Goal: Task Accomplishment & Management: Manage account settings

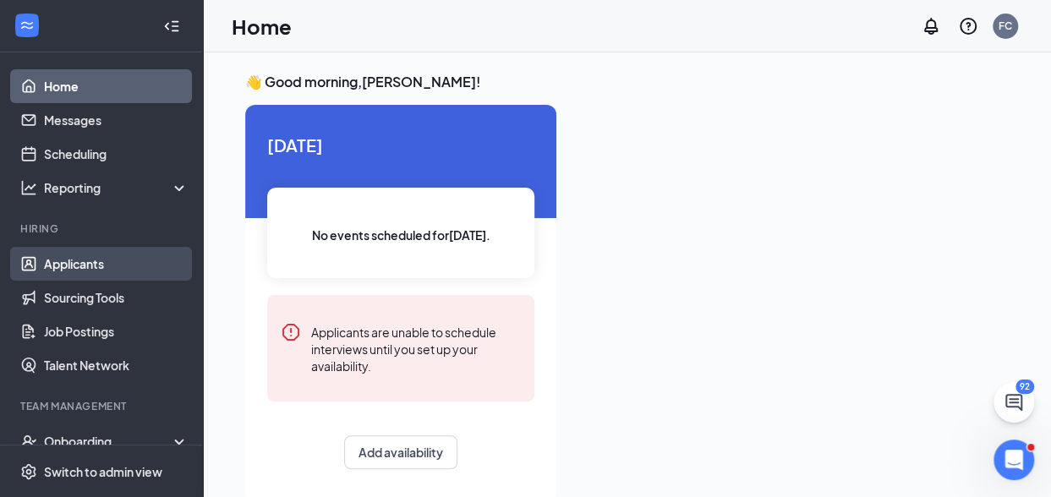
click at [107, 263] on link "Applicants" at bounding box center [116, 264] width 145 height 34
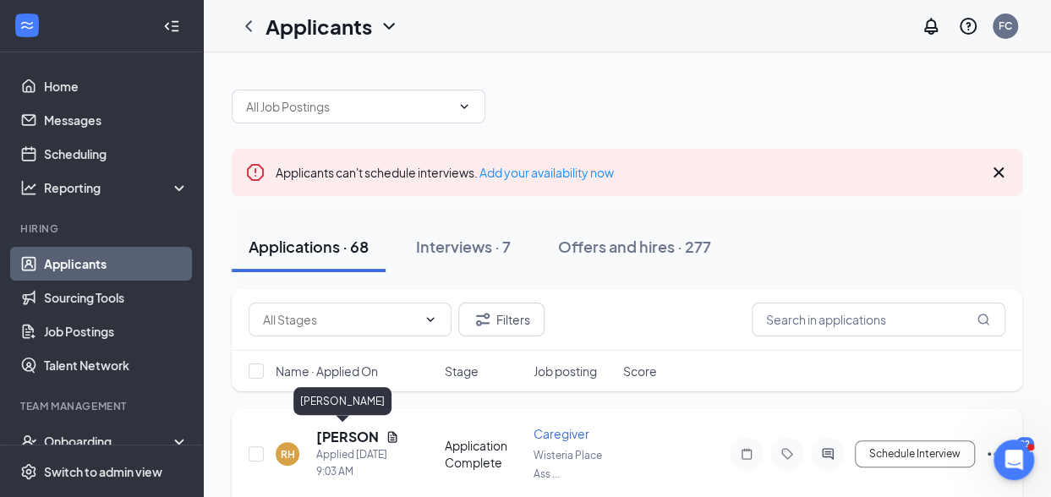
click at [342, 435] on h5 "[PERSON_NAME]" at bounding box center [347, 437] width 63 height 19
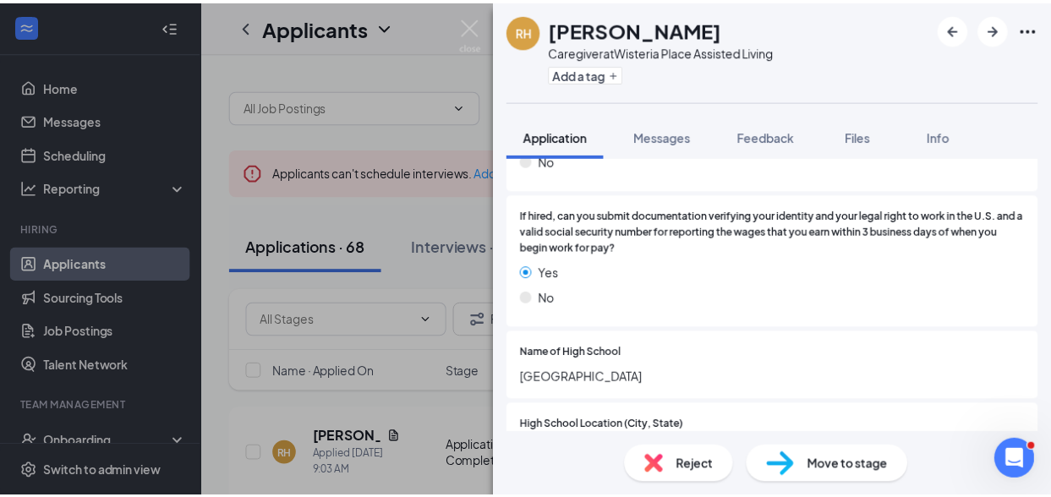
scroll to position [1353, 0]
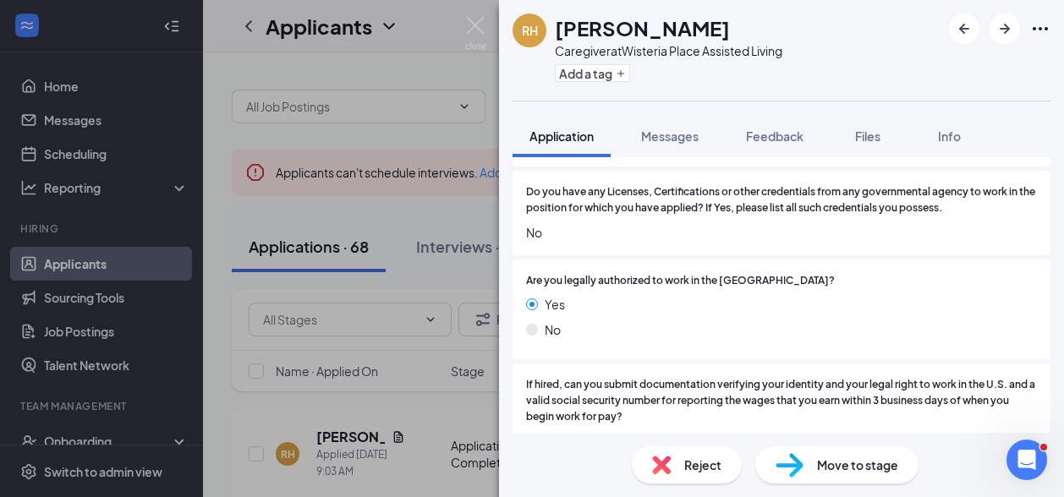
click at [391, 408] on div "RH [PERSON_NAME] Caregiver at [GEOGRAPHIC_DATA] Assisted Living Add a tag Appli…" at bounding box center [532, 248] width 1064 height 497
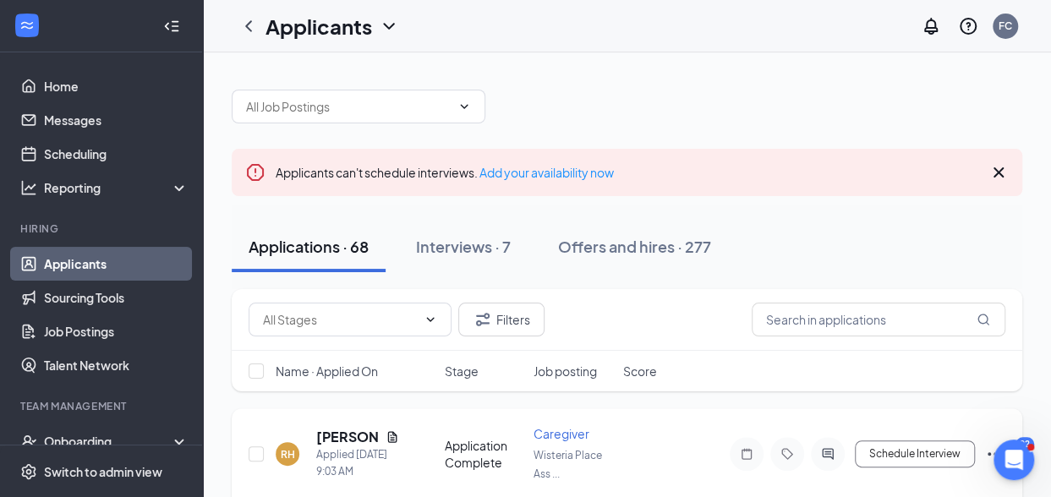
click at [987, 452] on icon "Ellipses" at bounding box center [994, 453] width 15 height 3
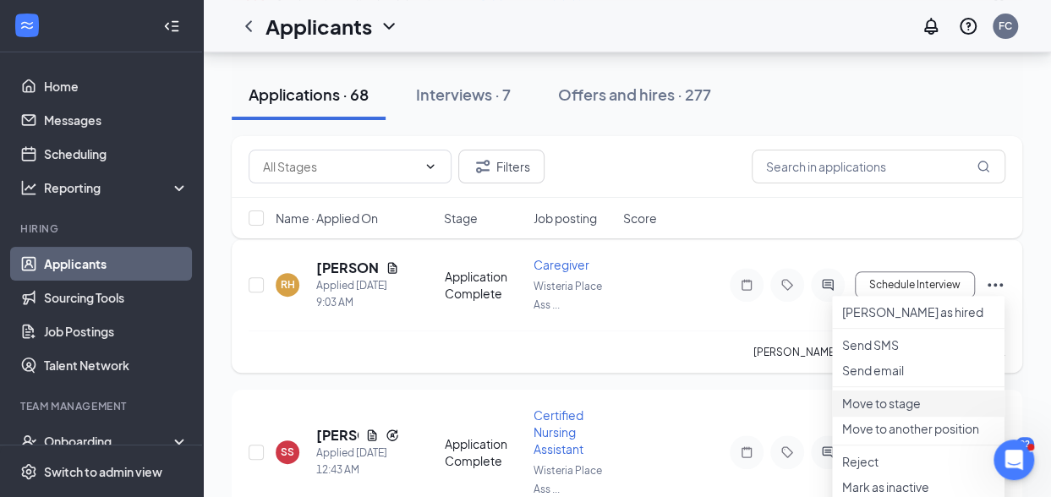
scroll to position [423, 0]
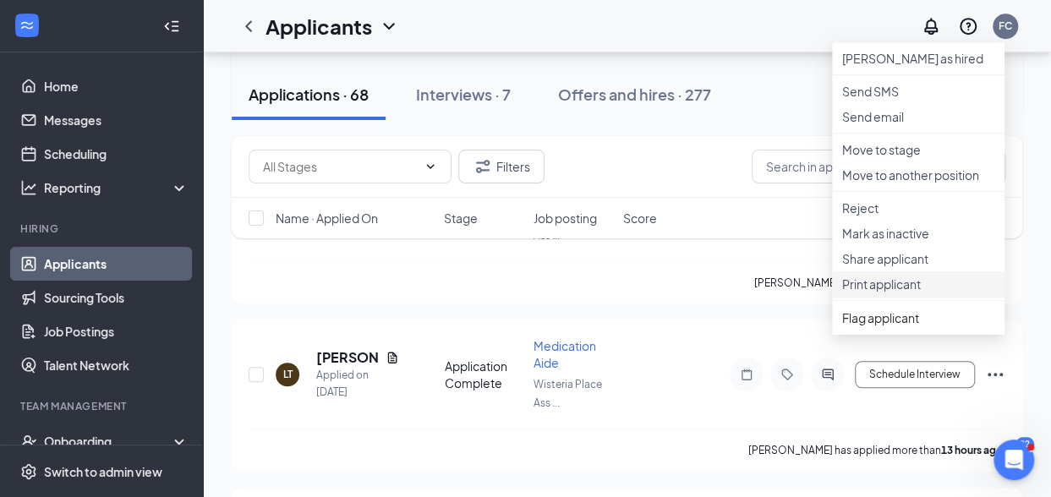
click at [869, 293] on p "Print applicant" at bounding box center [918, 284] width 152 height 17
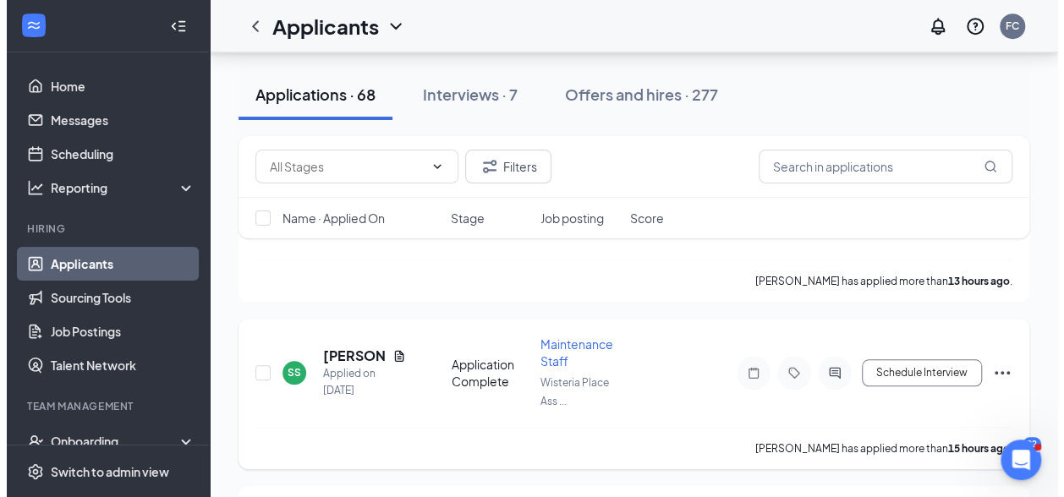
scroll to position [507, 0]
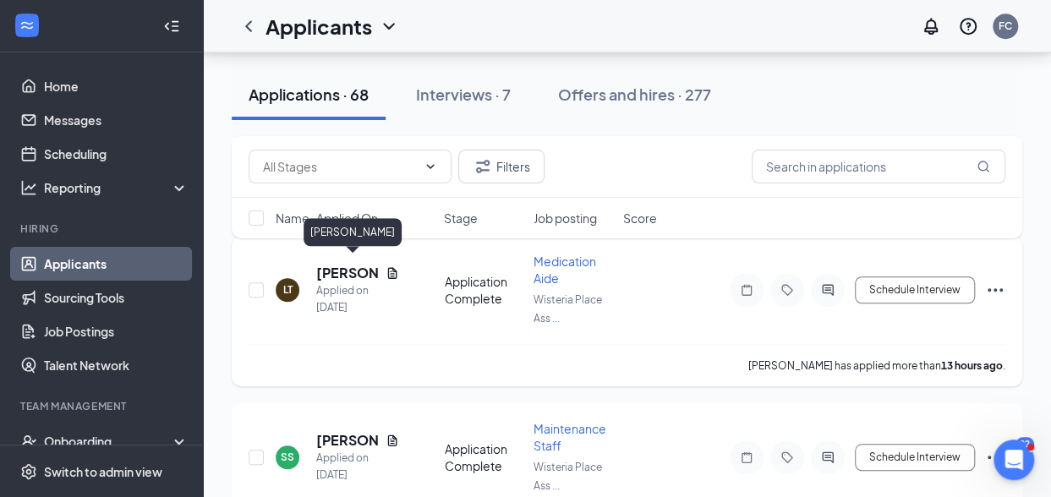
click at [333, 264] on h5 "[PERSON_NAME]" at bounding box center [347, 273] width 63 height 19
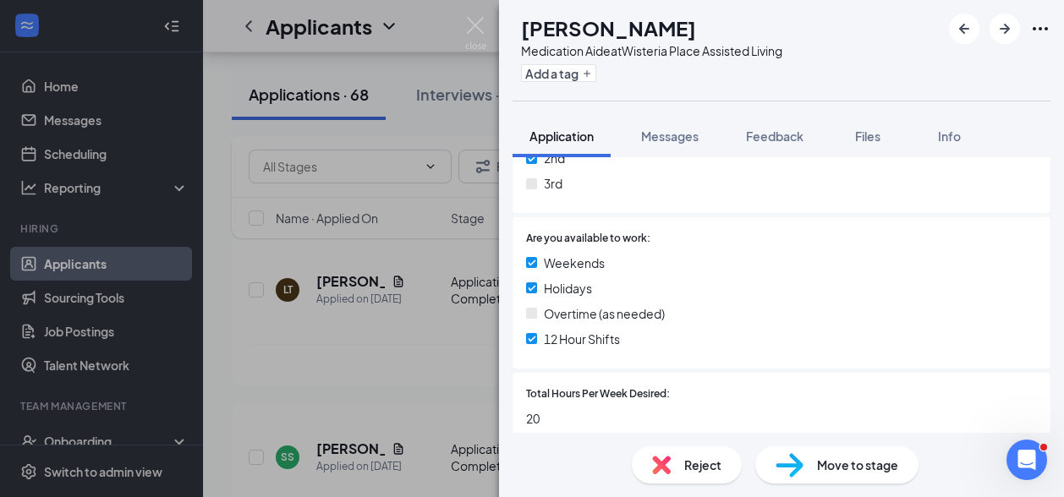
scroll to position [845, 0]
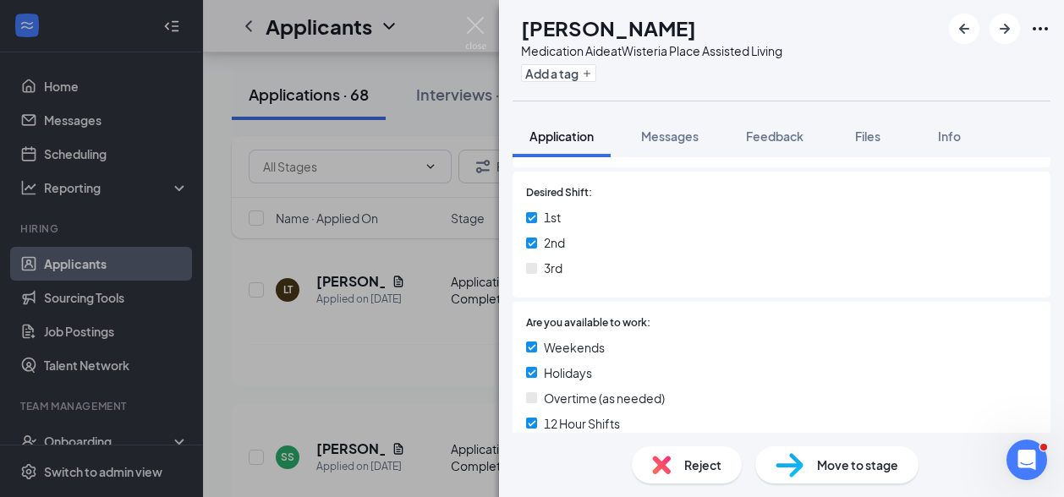
click at [699, 473] on span "Reject" at bounding box center [702, 465] width 37 height 19
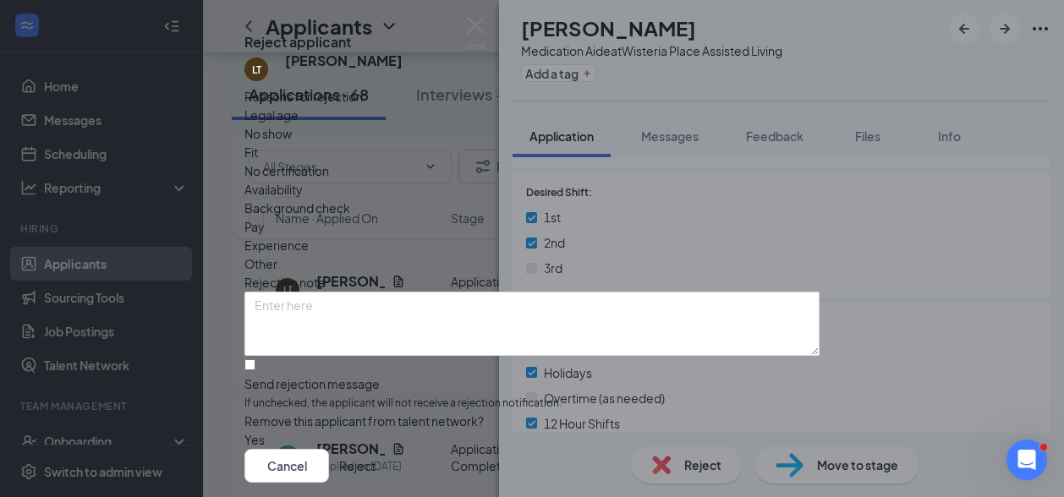
scroll to position [112, 0]
click at [255, 359] on input "Send rejection message If unchecked, the applicant will not receive a rejection…" at bounding box center [249, 364] width 11 height 11
checkbox input "true"
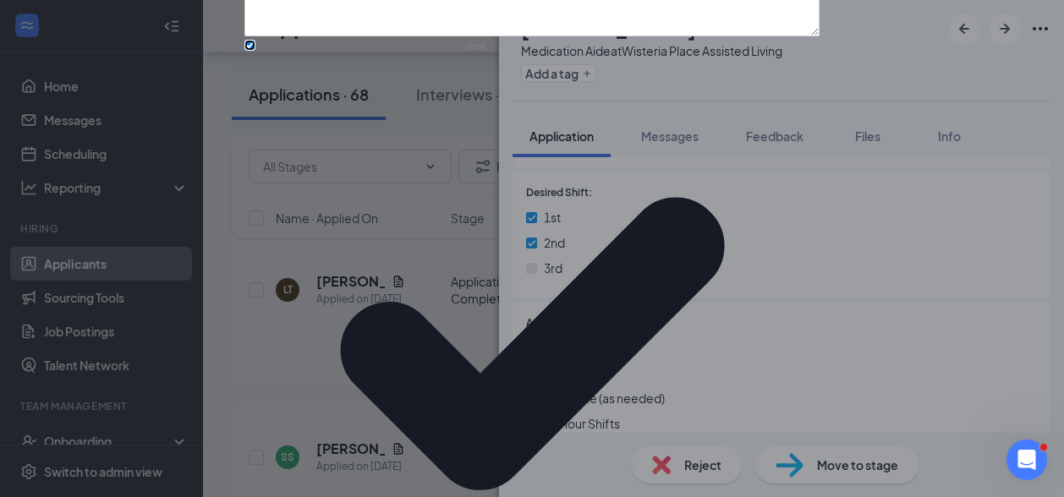
scroll to position [196, 0]
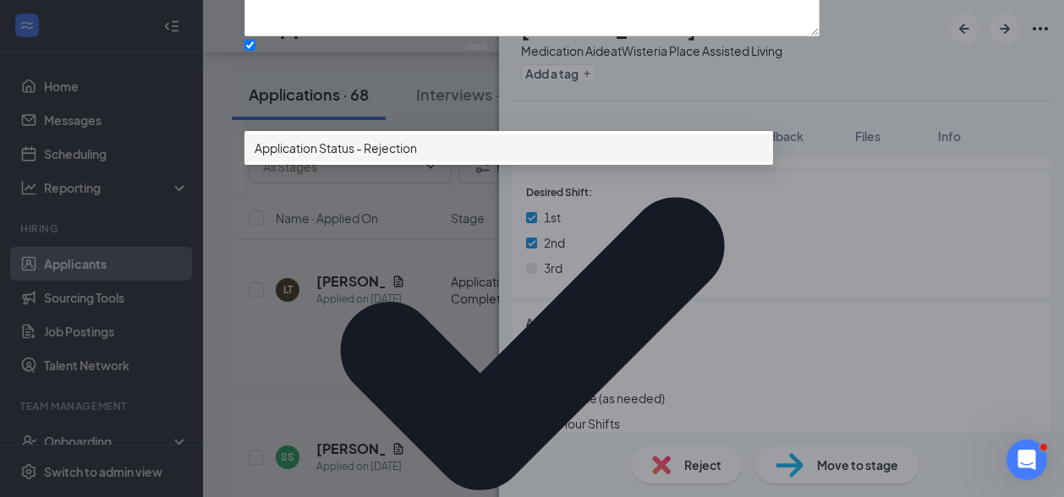
click at [445, 157] on span "Application Status - Rejection" at bounding box center [508, 148] width 508 height 19
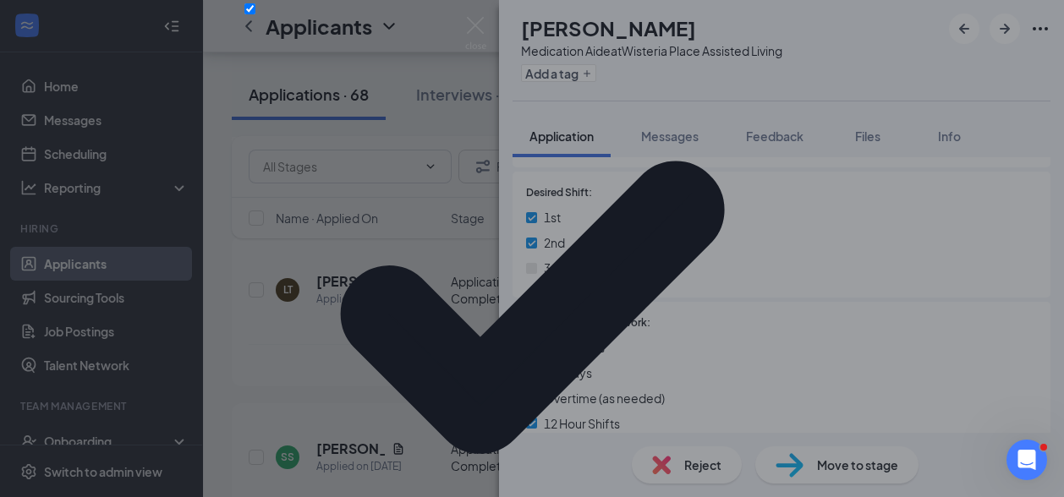
scroll to position [281, 0]
checkbox input "true"
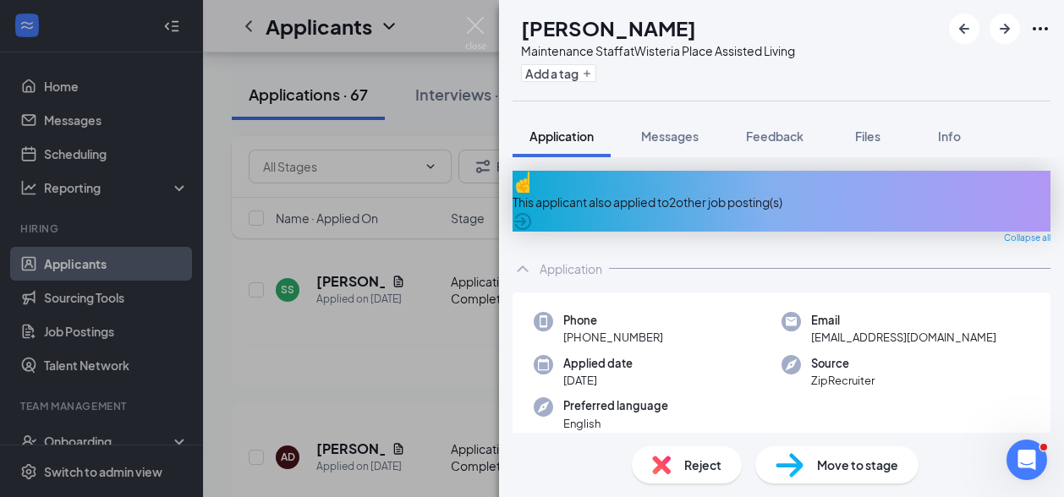
click at [342, 356] on div "SS [PERSON_NAME] Maintenance Staff at Wisteria Place Assisted Living Add a tag …" at bounding box center [532, 248] width 1064 height 497
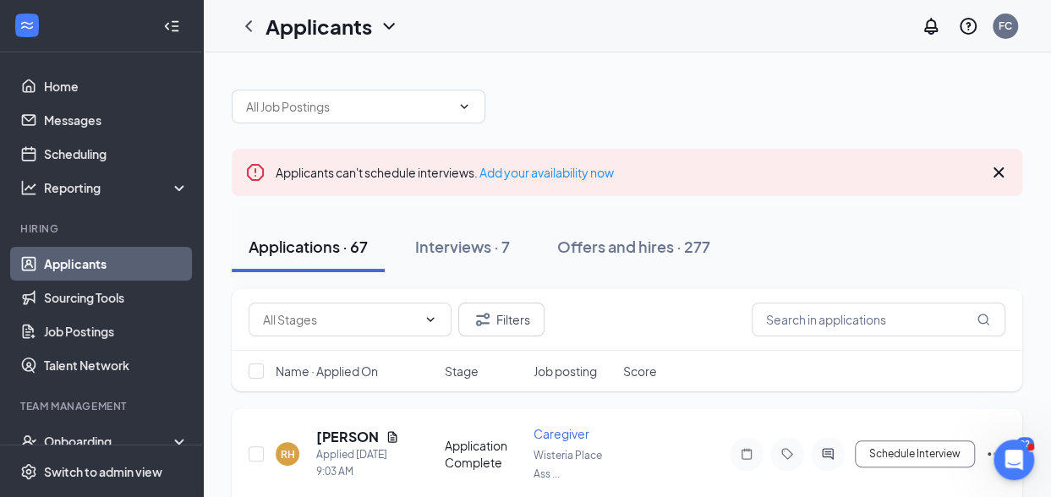
scroll to position [85, 0]
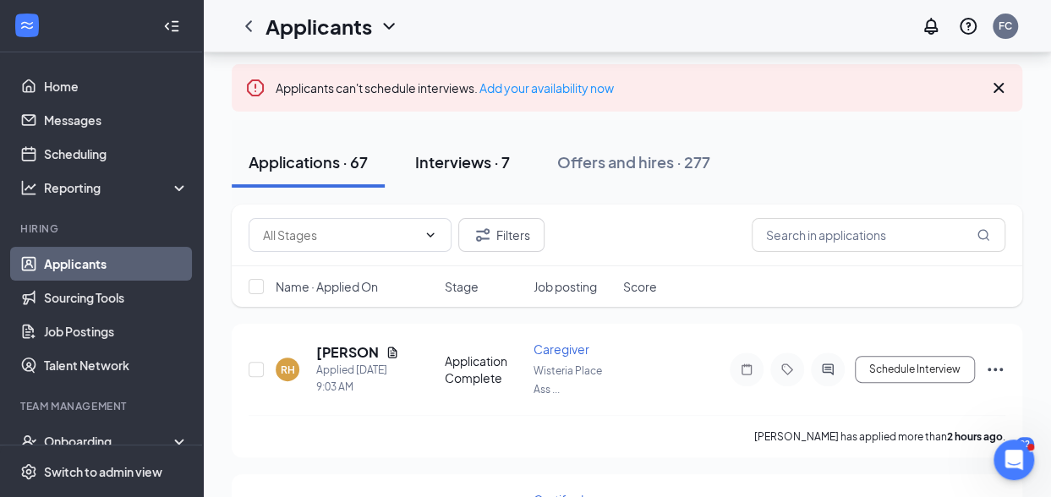
click at [473, 160] on div "Interviews · 7" at bounding box center [462, 161] width 95 height 21
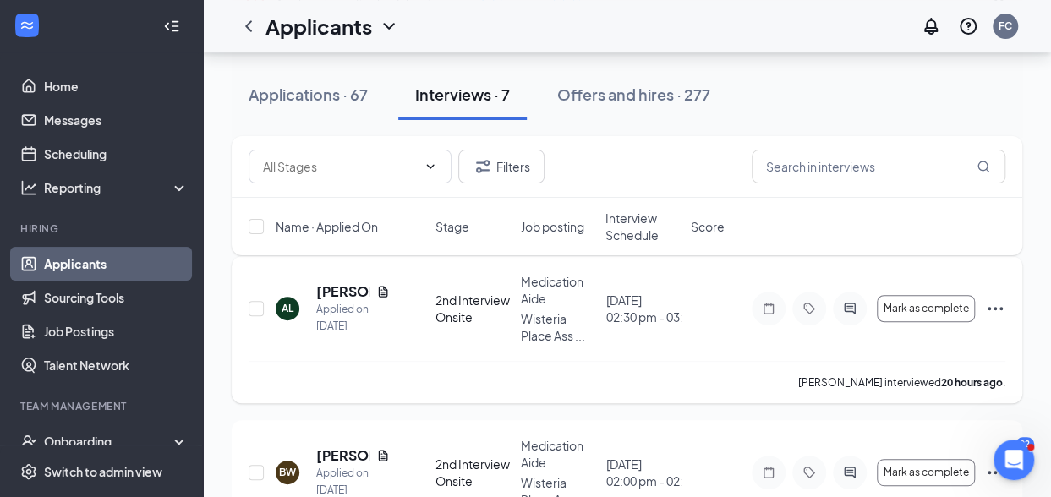
scroll to position [254, 0]
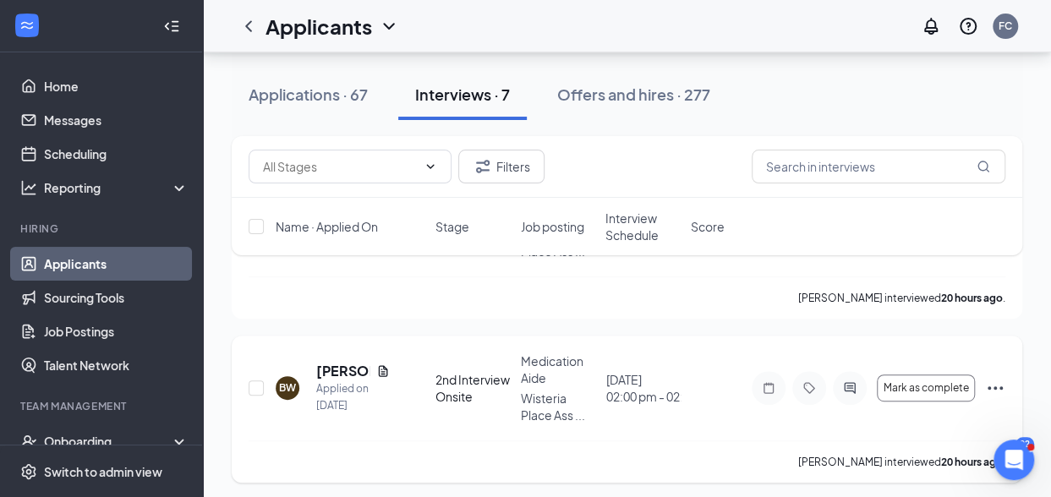
click at [996, 380] on icon "Ellipses" at bounding box center [995, 388] width 20 height 20
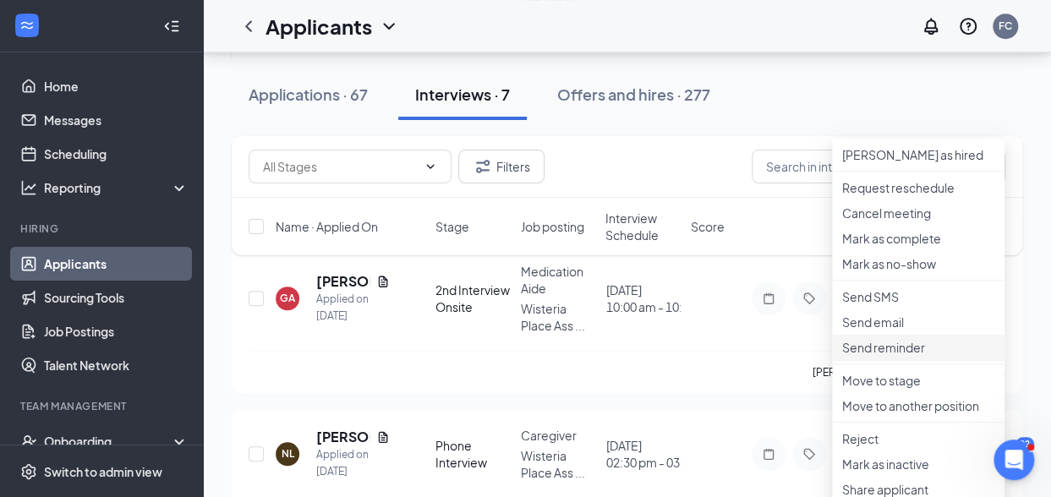
scroll to position [592, 0]
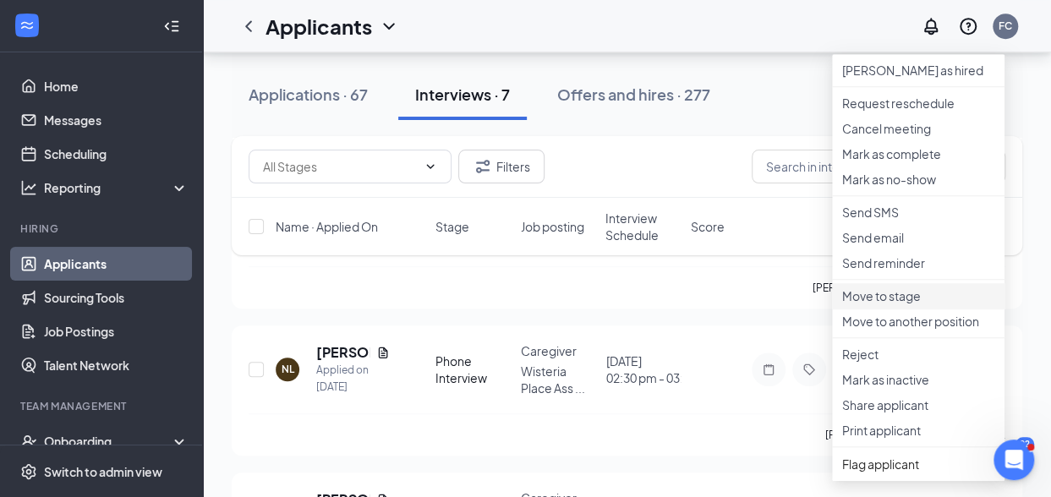
click at [883, 304] on p "Move to stage" at bounding box center [918, 295] width 152 height 17
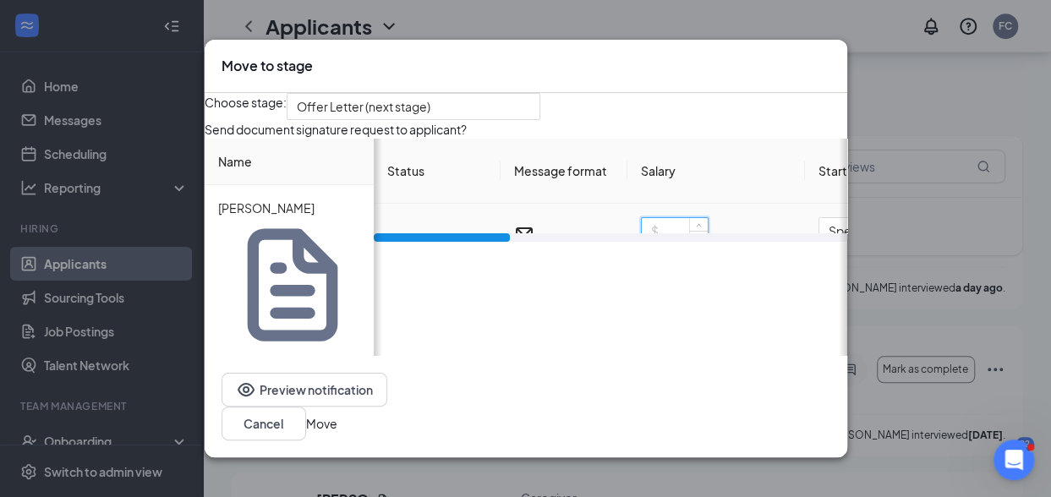
click at [668, 243] on input at bounding box center [675, 230] width 66 height 25
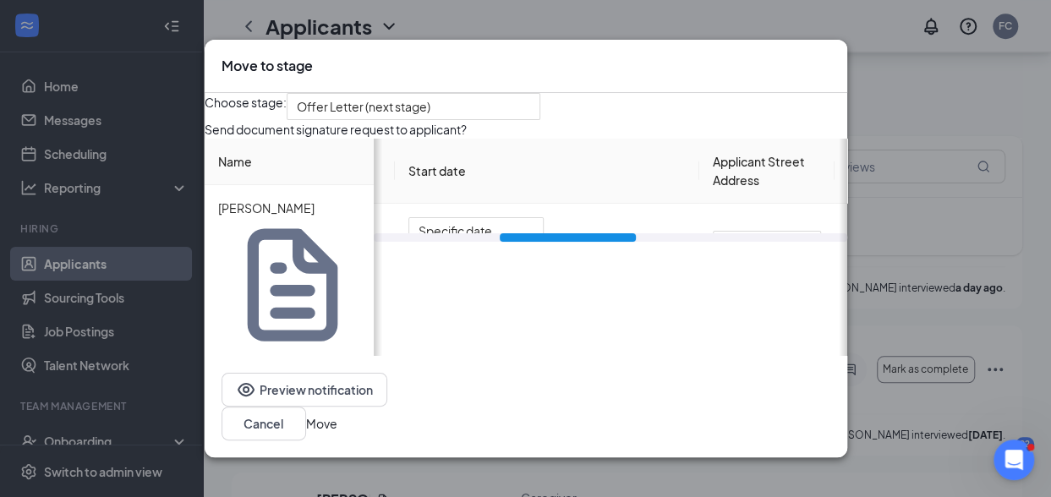
scroll to position [0, 391]
drag, startPoint x: 500, startPoint y: 320, endPoint x: 622, endPoint y: 320, distance: 121.7
click at [622, 242] on div at bounding box center [563, 237] width 137 height 8
type input "14"
click at [552, 267] on div "[DATE]" at bounding box center [495, 258] width 113 height 19
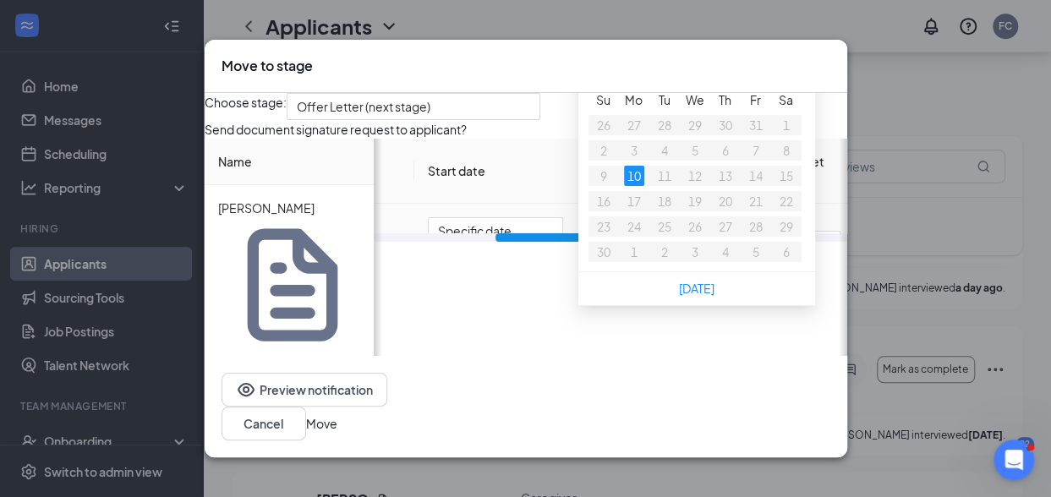
click at [802, 69] on span "button" at bounding box center [798, 65] width 8 height 8
click at [784, 69] on span "button" at bounding box center [779, 65] width 8 height 8
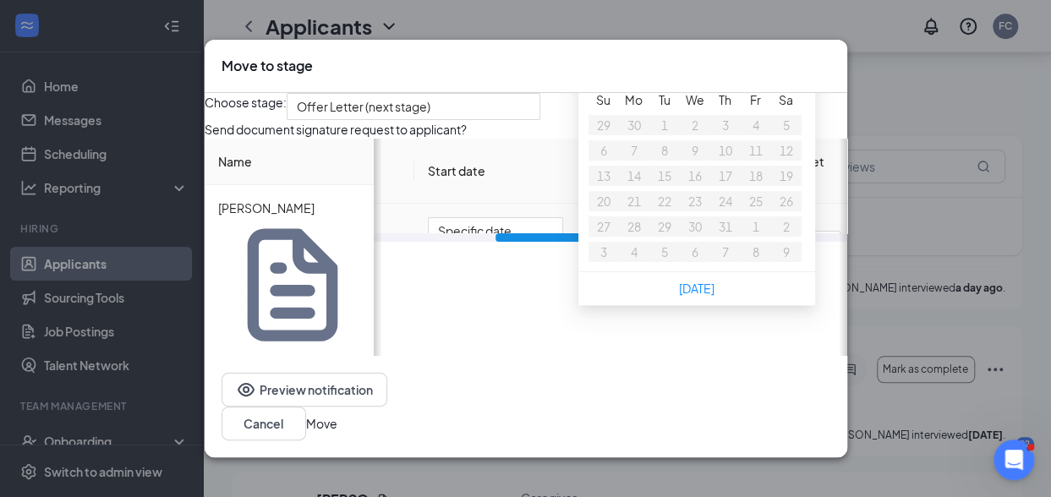
click at [784, 69] on span "button" at bounding box center [779, 65] width 8 height 8
type input "[DATE]"
click at [705, 135] on div "3" at bounding box center [695, 125] width 20 height 20
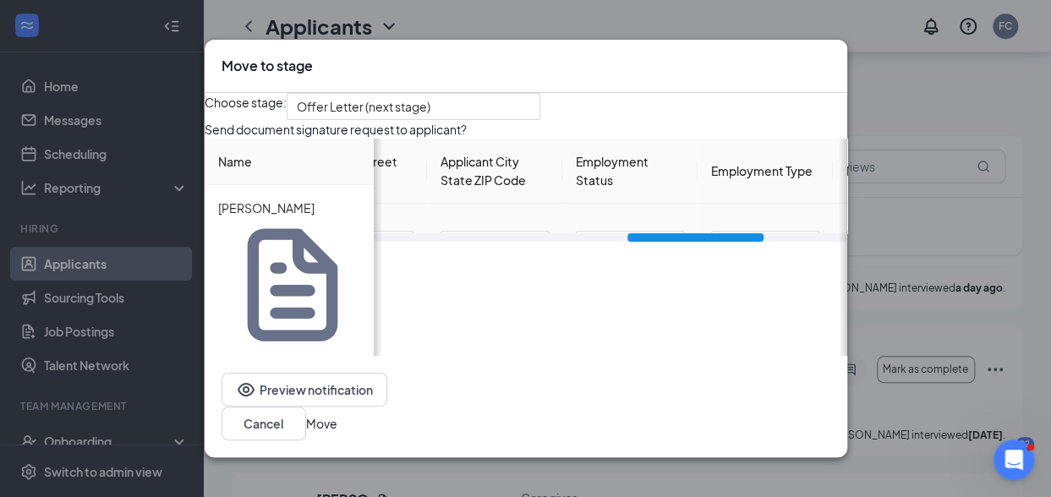
scroll to position [0, 825]
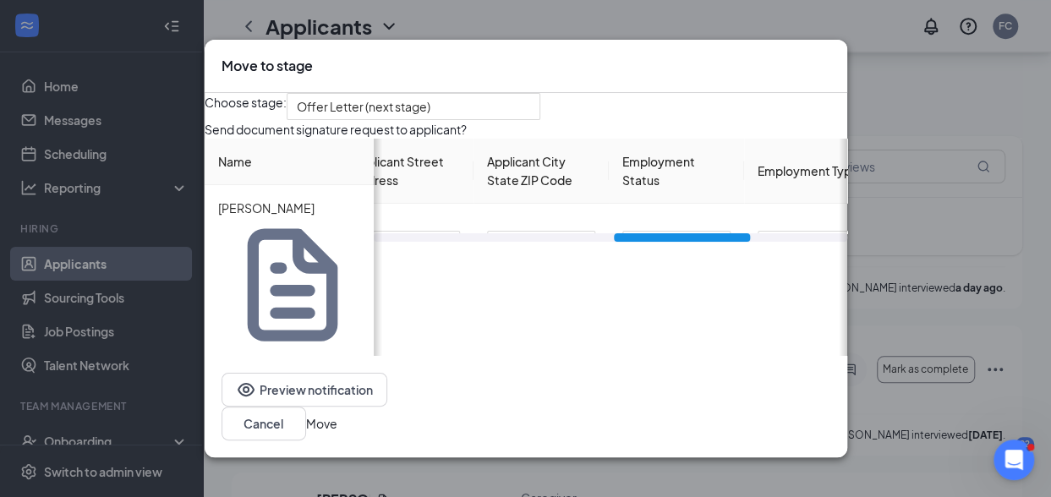
drag, startPoint x: 626, startPoint y: 317, endPoint x: 743, endPoint y: 324, distance: 117.7
click at [743, 324] on div "Choose stage: Offer Letter (next stage) Send document signature request to appl…" at bounding box center [526, 239] width 643 height 293
click at [668, 258] on input "{{Status}}" at bounding box center [679, 244] width 108 height 27
drag, startPoint x: 740, startPoint y: 287, endPoint x: 626, endPoint y: 297, distance: 114.5
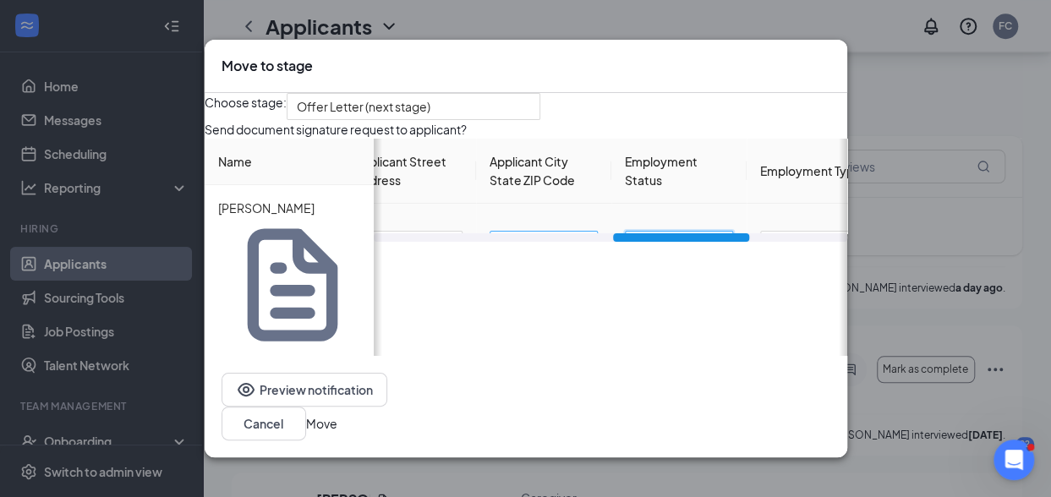
click at [626, 286] on tr "in progress 14 hour Specific date [DATE] Applicant Street Address Applicant Cit…" at bounding box center [311, 245] width 1412 height 82
type input "Full Time"
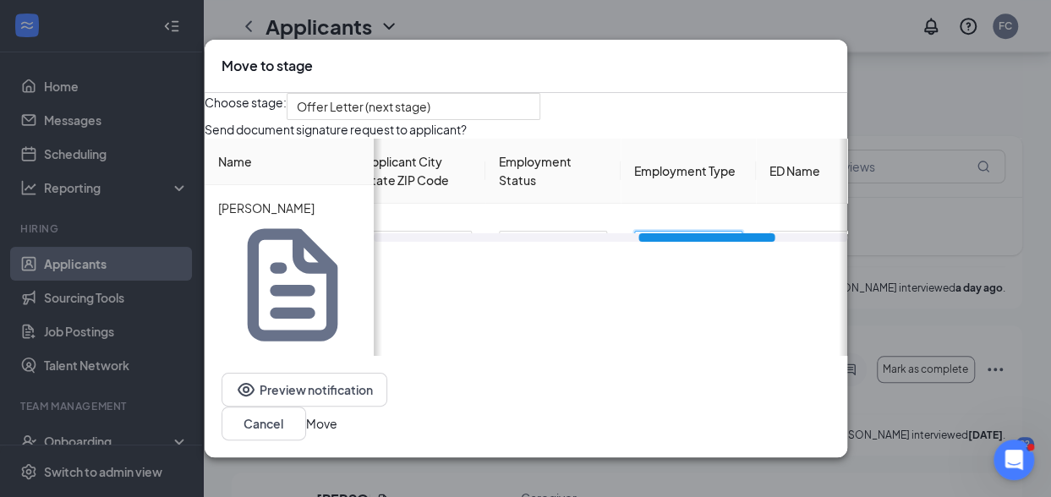
scroll to position [0, 972]
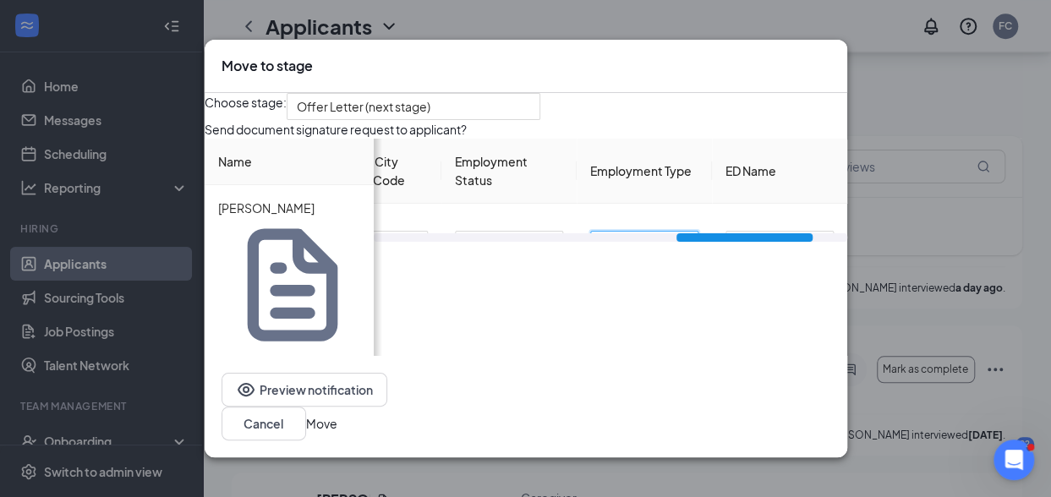
drag, startPoint x: 681, startPoint y: 316, endPoint x: 785, endPoint y: 320, distance: 103.2
click at [785, 242] on div at bounding box center [744, 237] width 137 height 8
type input "Regular"
drag, startPoint x: 790, startPoint y: 288, endPoint x: 700, endPoint y: 291, distance: 90.5
click at [712, 286] on td "{{ED Name}}" at bounding box center [779, 245] width 135 height 82
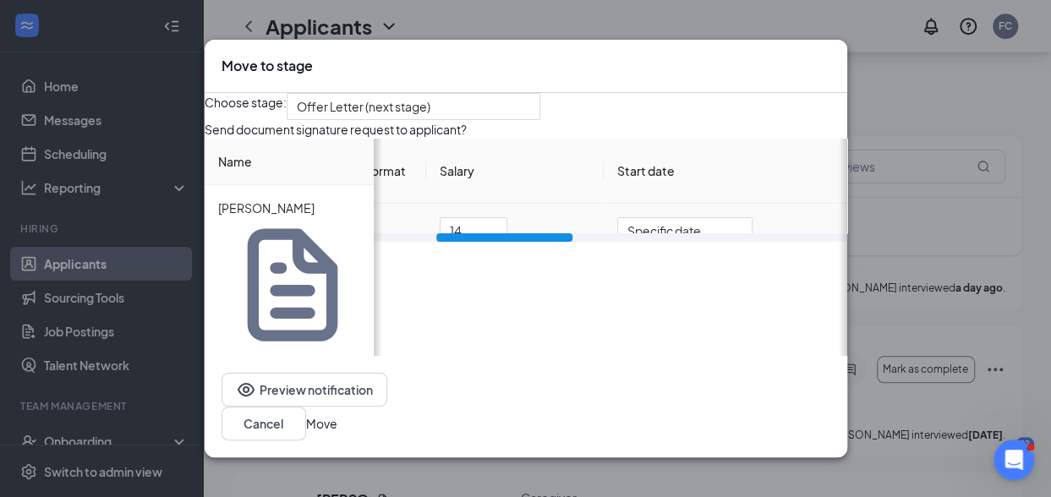
drag, startPoint x: 730, startPoint y: 316, endPoint x: 494, endPoint y: 311, distance: 236.8
click at [489, 242] on div "Status Message format Salary Start date Applicant Street Address Applicant City…" at bounding box center [610, 190] width 473 height 103
click at [746, 243] on span "Specific date" at bounding box center [690, 230] width 115 height 25
type input "[PERSON_NAME]"
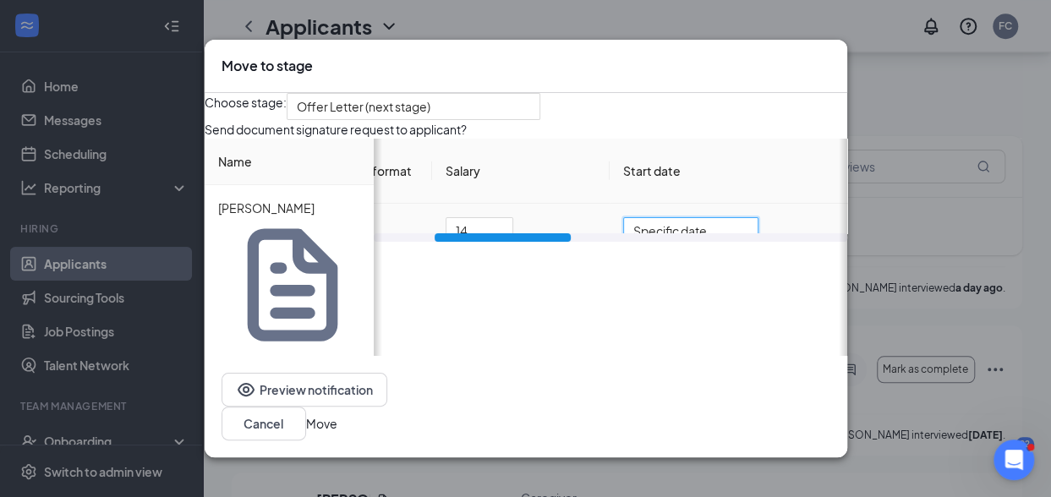
click at [746, 243] on span "Specific date" at bounding box center [690, 230] width 115 height 25
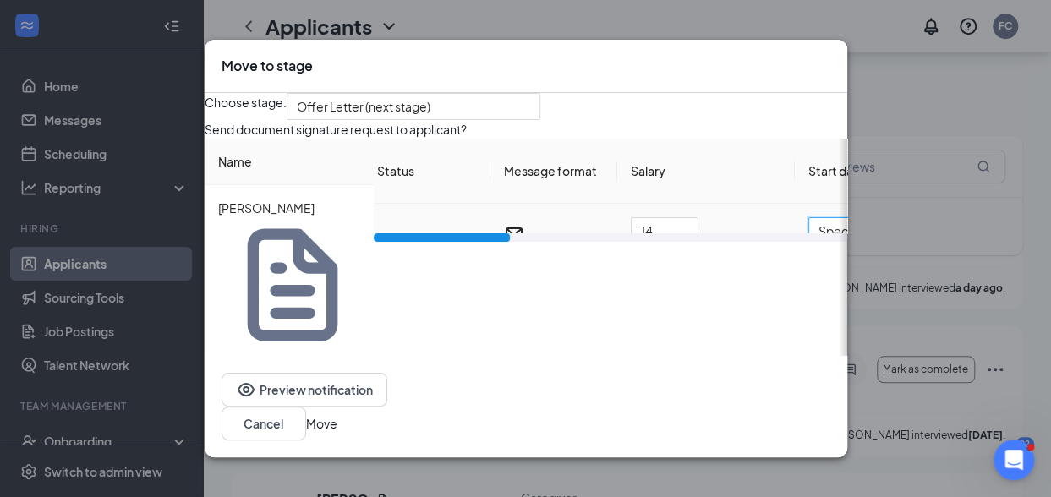
scroll to position [0, 0]
drag, startPoint x: 575, startPoint y: 316, endPoint x: 489, endPoint y: 311, distance: 86.4
click at [489, 242] on div "Status Message format Salary Start date Applicant Street Address Applicant City…" at bounding box center [610, 190] width 473 height 103
drag, startPoint x: 520, startPoint y: 317, endPoint x: 485, endPoint y: 317, distance: 34.7
click at [485, 242] on div at bounding box center [442, 237] width 137 height 8
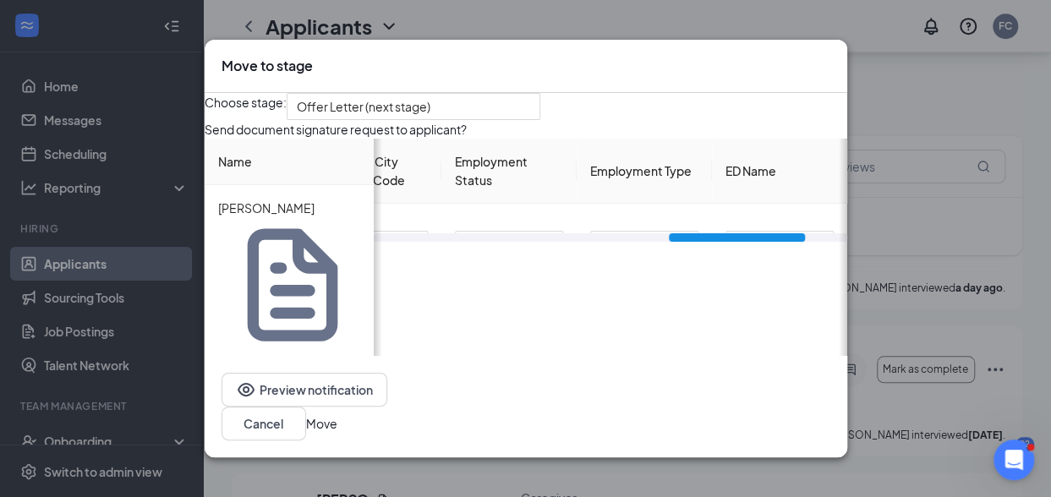
scroll to position [0, 972]
drag, startPoint x: 518, startPoint y: 318, endPoint x: 834, endPoint y: 329, distance: 315.5
click at [834, 329] on div "Choose stage: Offer Letter (next stage) Send document signature request to appl…" at bounding box center [526, 224] width 643 height 263
click at [337, 421] on button "Move" at bounding box center [321, 423] width 31 height 19
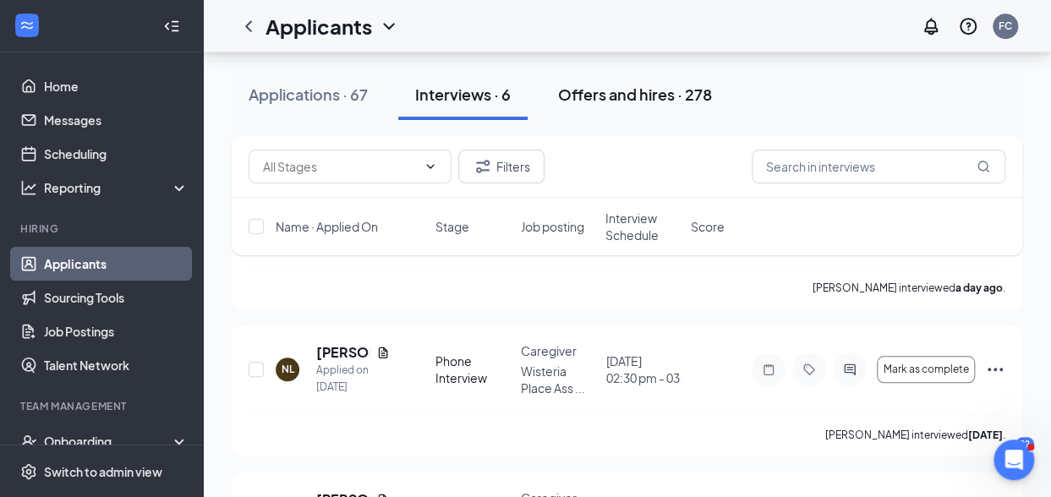
click at [631, 96] on div "Offers and hires · 278" at bounding box center [635, 94] width 154 height 21
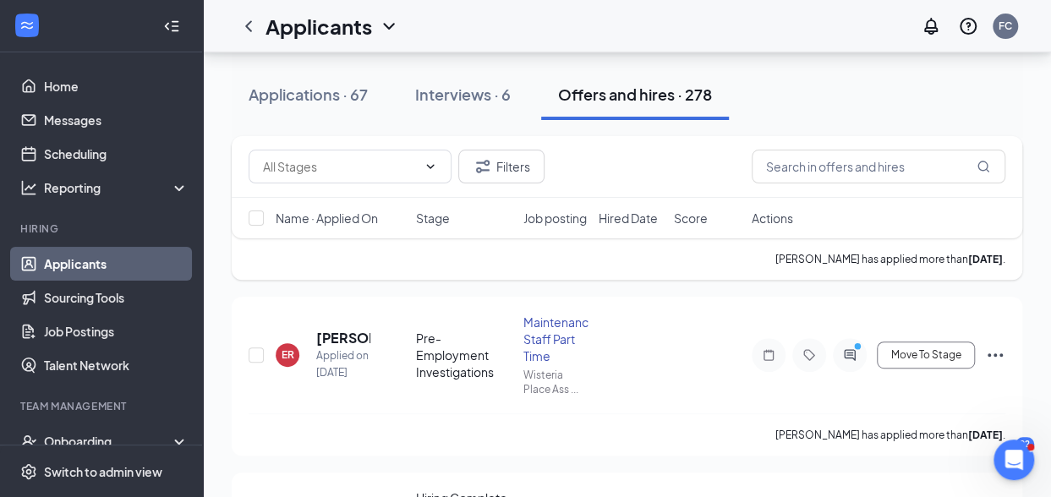
scroll to position [118, 0]
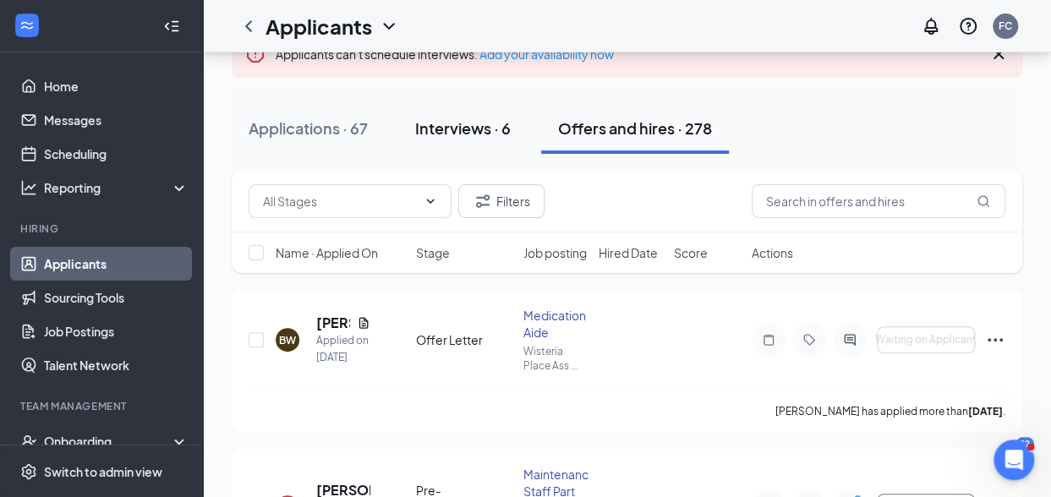
click at [468, 124] on div "Interviews · 6" at bounding box center [463, 128] width 96 height 21
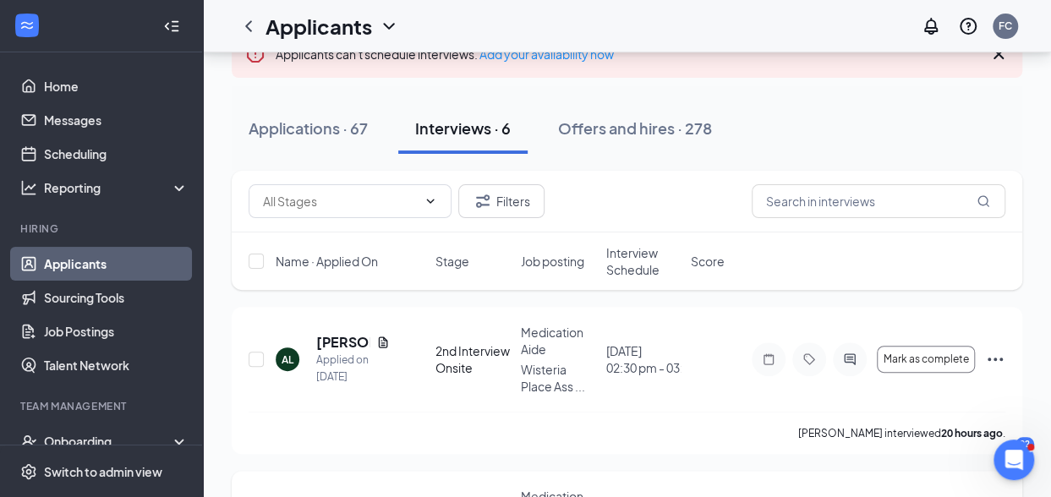
scroll to position [287, 0]
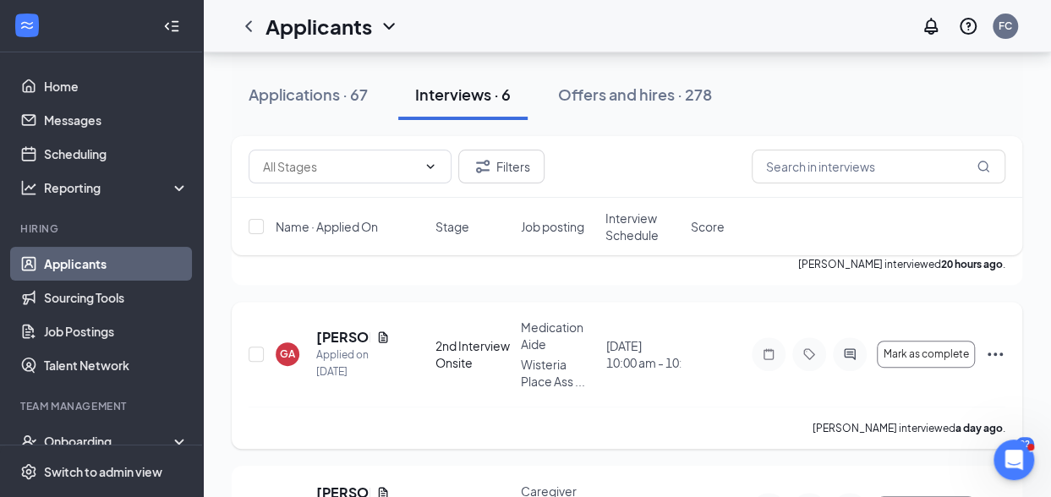
click at [993, 344] on icon "Ellipses" at bounding box center [995, 354] width 20 height 20
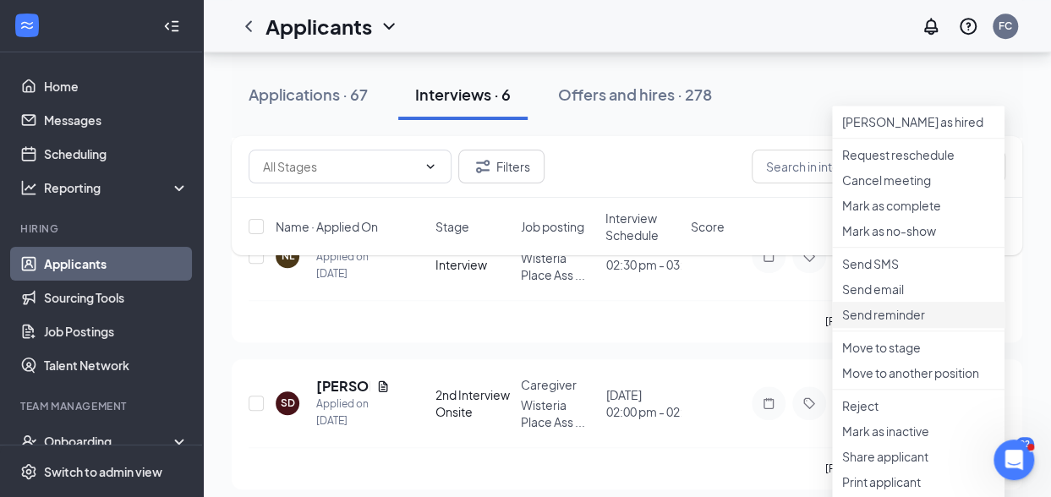
scroll to position [626, 0]
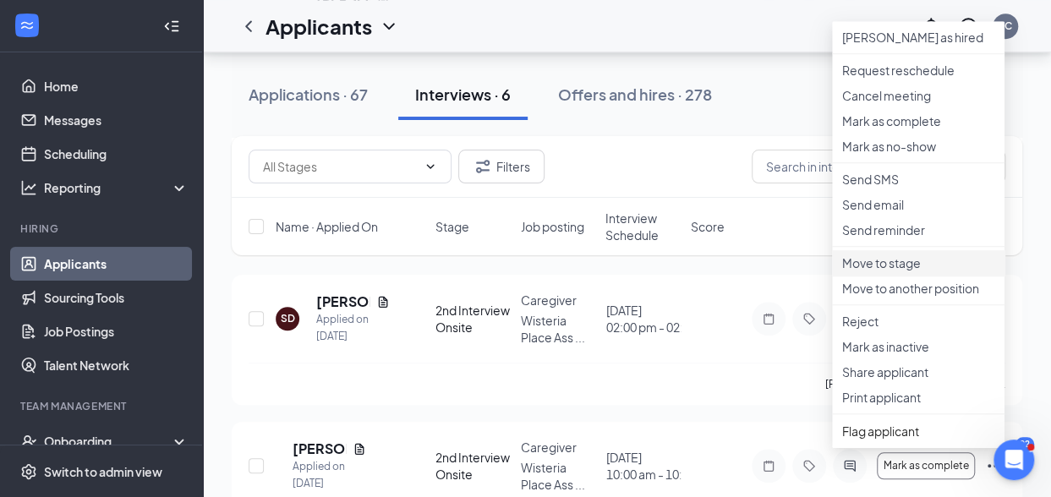
click at [883, 271] on p "Move to stage" at bounding box center [918, 262] width 152 height 17
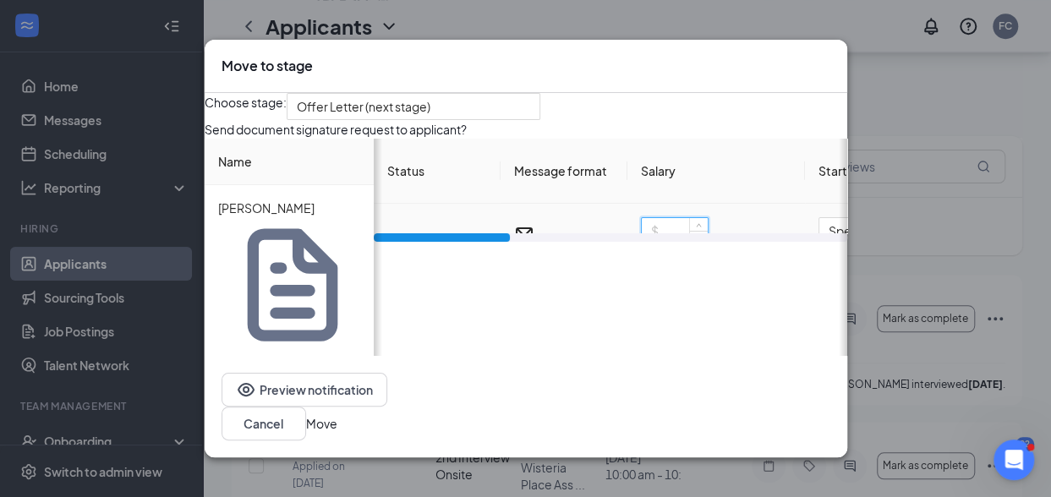
click at [672, 243] on input at bounding box center [675, 230] width 66 height 25
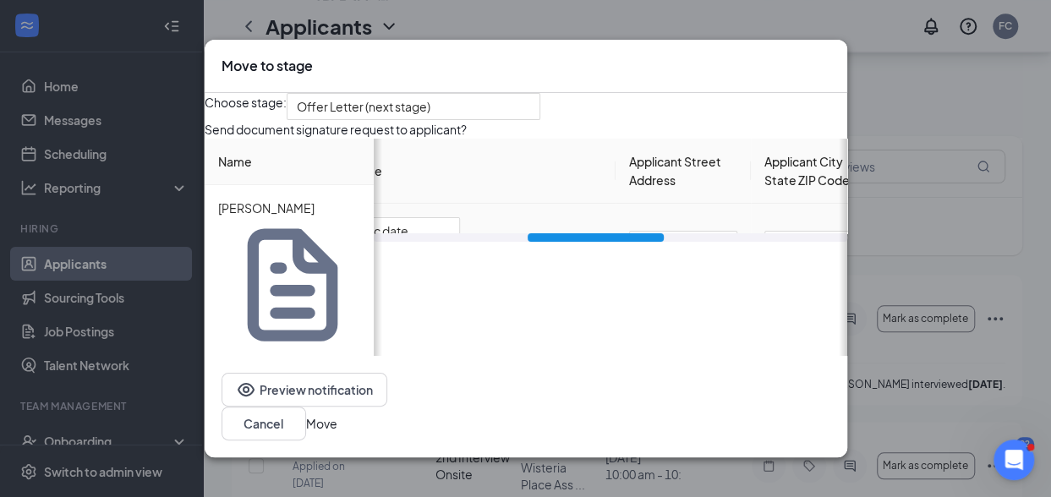
drag, startPoint x: 517, startPoint y: 320, endPoint x: 675, endPoint y: 311, distance: 157.5
click at [673, 242] on div "Status Message format Salary Start date Applicant Street Address Applicant City…" at bounding box center [610, 190] width 473 height 103
type input "14"
click at [443, 267] on div "[DATE]" at bounding box center [386, 258] width 113 height 19
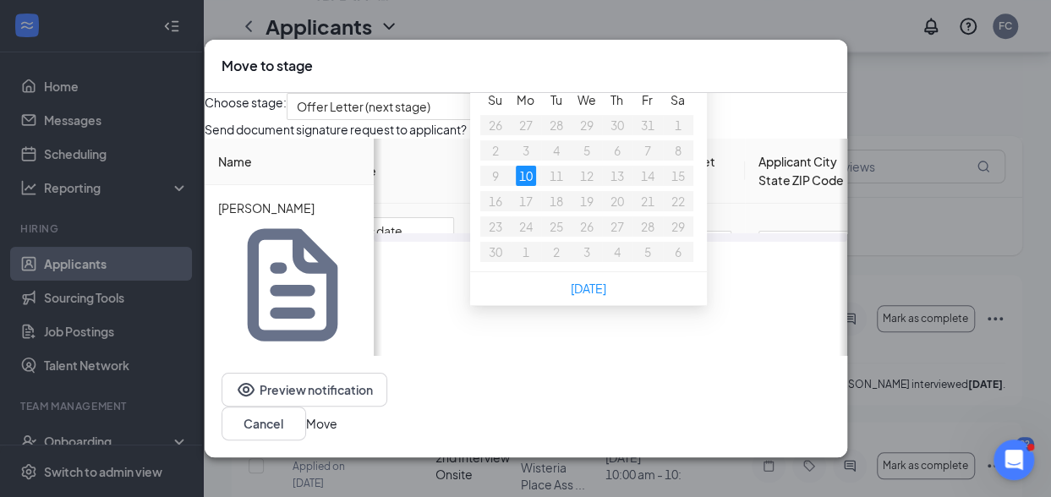
click at [699, 79] on button "button" at bounding box center [690, 63] width 19 height 34
click at [676, 69] on span "button" at bounding box center [671, 65] width 8 height 8
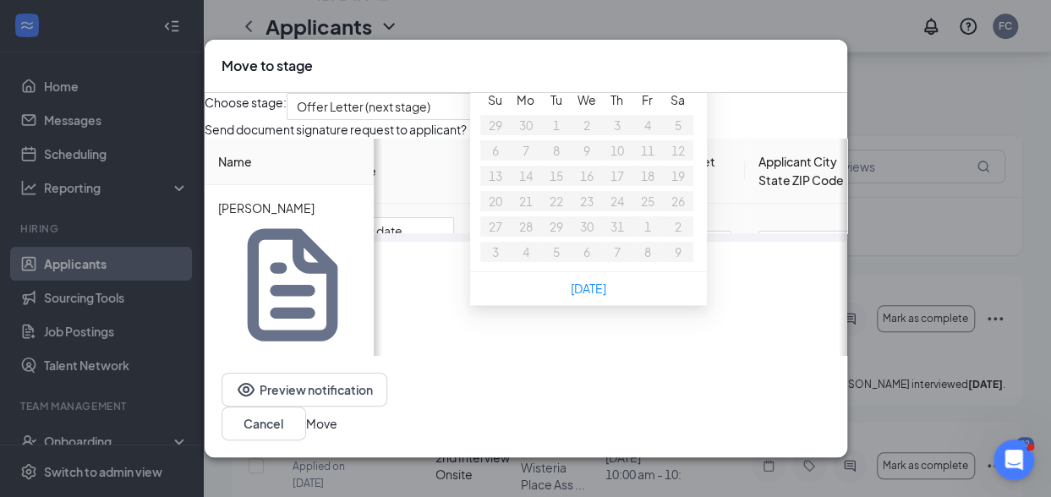
click at [676, 69] on span "button" at bounding box center [671, 65] width 8 height 8
type input "[DATE]"
click at [597, 135] on div "3" at bounding box center [587, 125] width 20 height 20
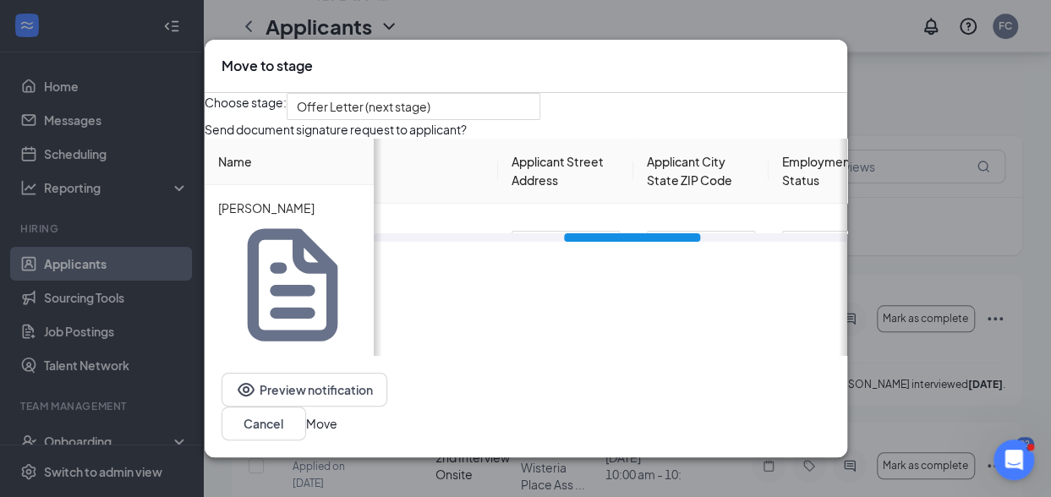
scroll to position [0, 616]
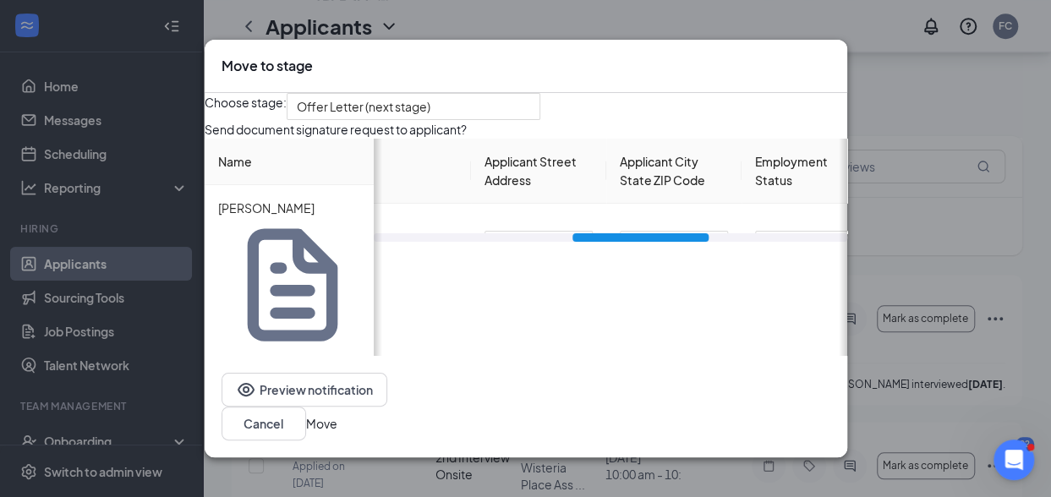
drag, startPoint x: 621, startPoint y: 317, endPoint x: 665, endPoint y: 319, distance: 44.0
click at [665, 242] on div at bounding box center [640, 237] width 137 height 8
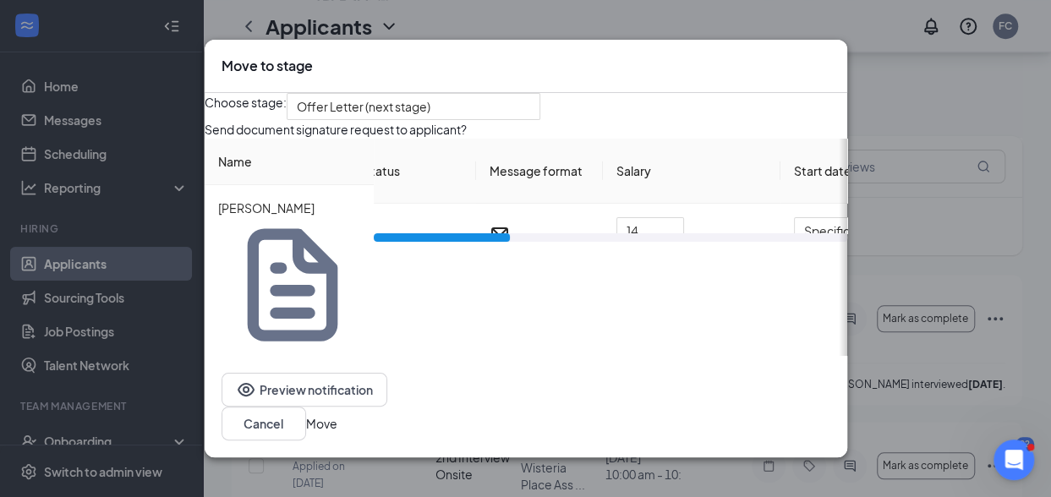
scroll to position [0, 0]
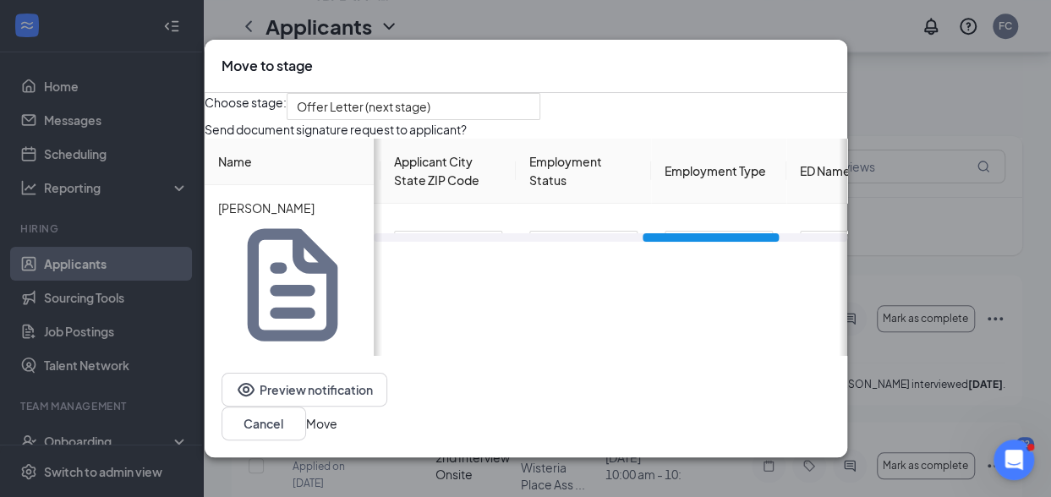
drag, startPoint x: 660, startPoint y: 320, endPoint x: 734, endPoint y: 331, distance: 74.4
click at [732, 332] on div "Choose stage: Offer Letter (next stage) Send document signature request to appl…" at bounding box center [526, 239] width 643 height 293
click at [604, 258] on input "{{Status}}" at bounding box center [575, 244] width 108 height 27
drag, startPoint x: 606, startPoint y: 290, endPoint x: 530, endPoint y: 298, distance: 76.6
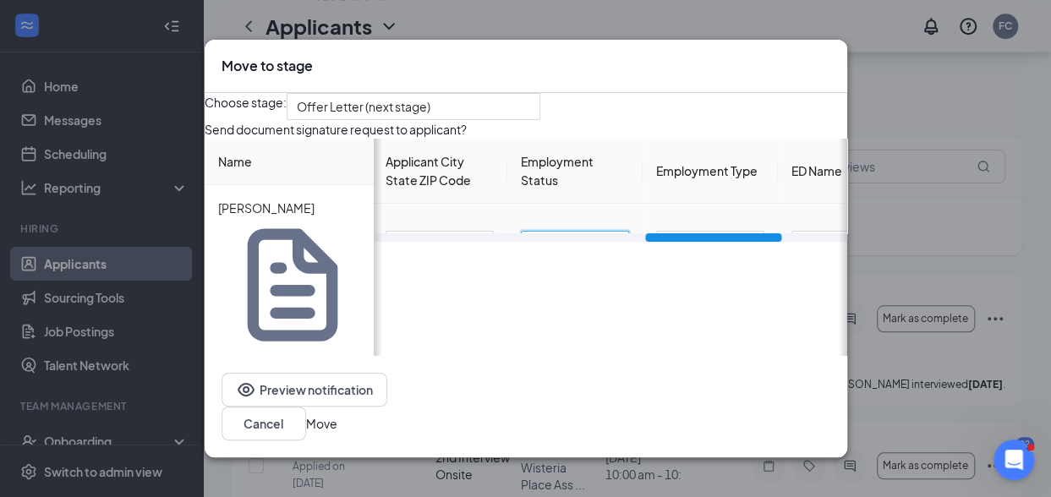
click at [530, 286] on tr "in progress 14 hour Specific date [DATE] Applicant Street Address Applicant Cit…" at bounding box center [207, 245] width 1412 height 82
type input "Full Time"
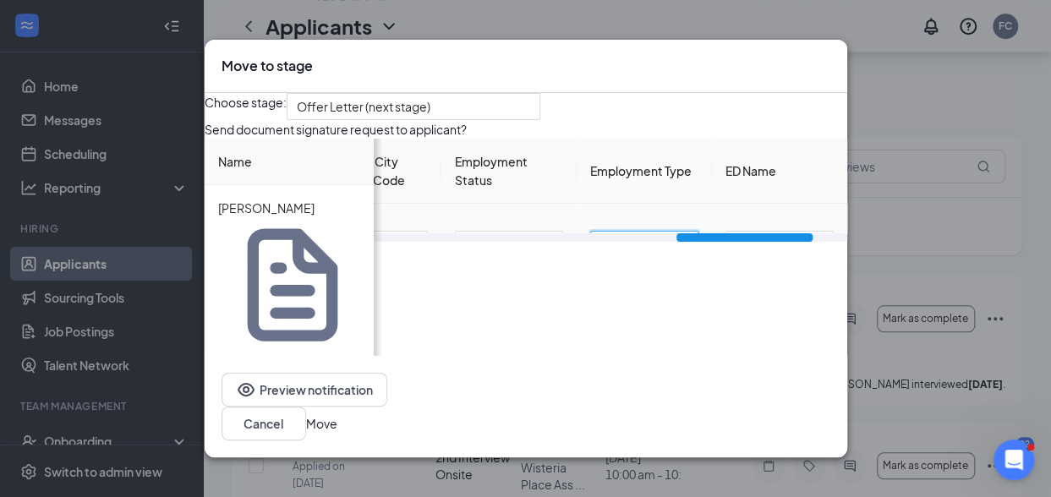
drag, startPoint x: 724, startPoint y: 319, endPoint x: 790, endPoint y: 311, distance: 66.4
click at [790, 242] on div "Status Message format Salary Start date Applicant Street Address Applicant City…" at bounding box center [610, 190] width 473 height 103
type input "Regular"
drag, startPoint x: 787, startPoint y: 289, endPoint x: 677, endPoint y: 295, distance: 110.1
click at [677, 286] on tr "in progress 14 hour Specific date [DATE] Applicant Street Address Applicant Cit…" at bounding box center [141, 245] width 1412 height 82
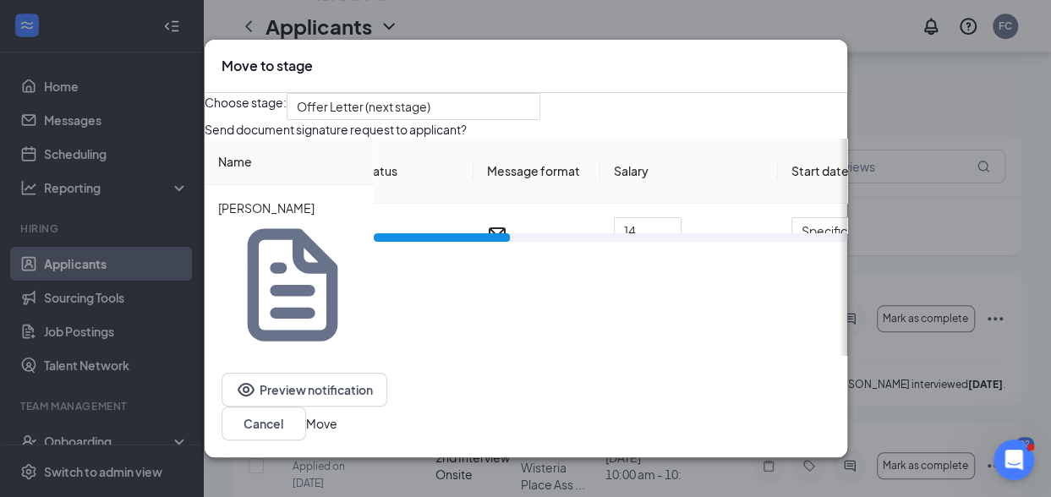
scroll to position [0, 0]
drag, startPoint x: 729, startPoint y: 317, endPoint x: 391, endPoint y: 318, distance: 337.3
click at [391, 318] on div "Status Message format Salary Start date Applicant Street Address Applicant City…" at bounding box center [610, 253] width 473 height 228
type input "[PERSON_NAME]"
click at [337, 417] on button "Move" at bounding box center [321, 423] width 31 height 19
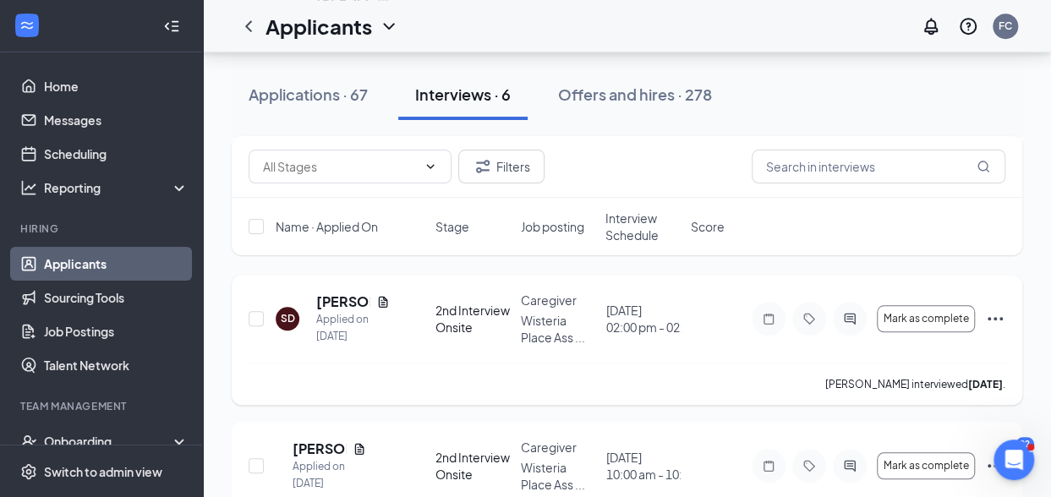
click at [992, 309] on icon "Ellipses" at bounding box center [995, 319] width 20 height 20
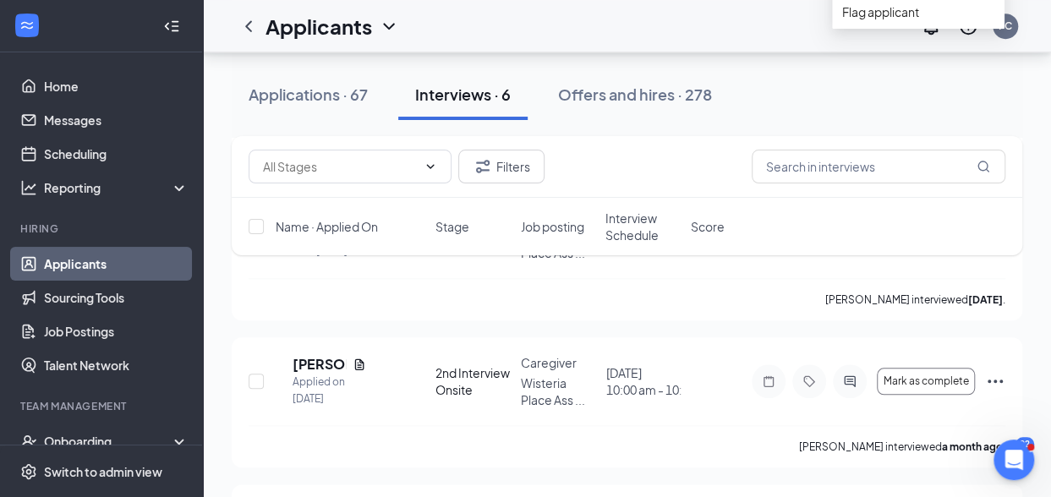
scroll to position [626, 0]
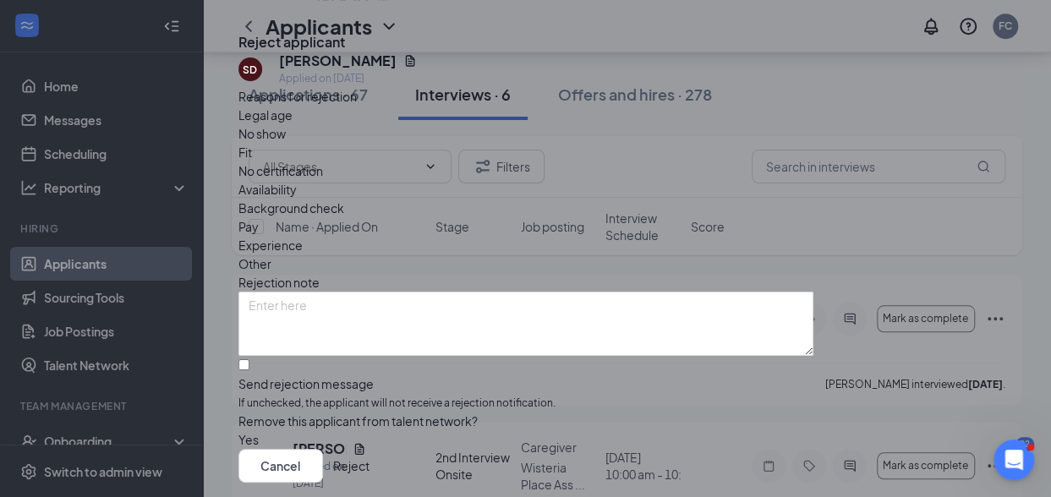
click at [369, 449] on button "Reject" at bounding box center [351, 466] width 36 height 34
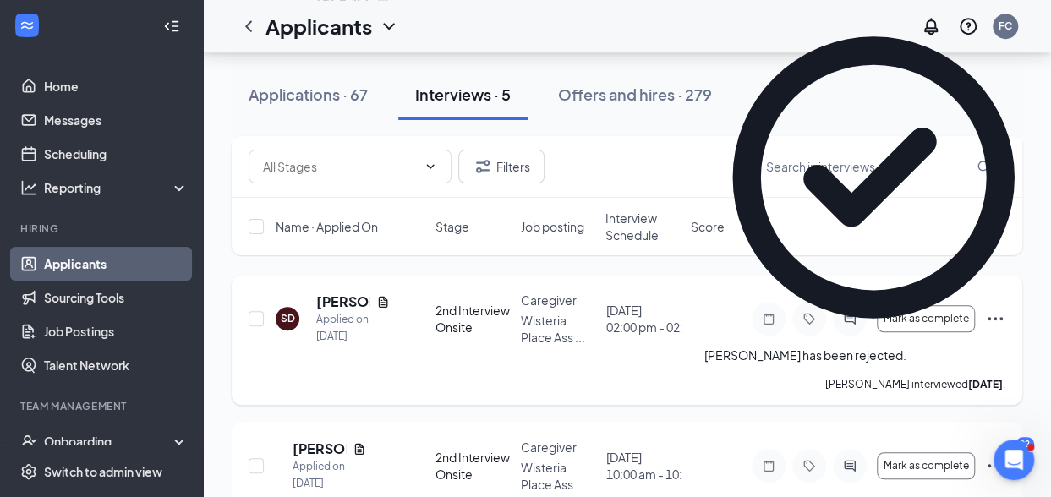
scroll to position [555, 0]
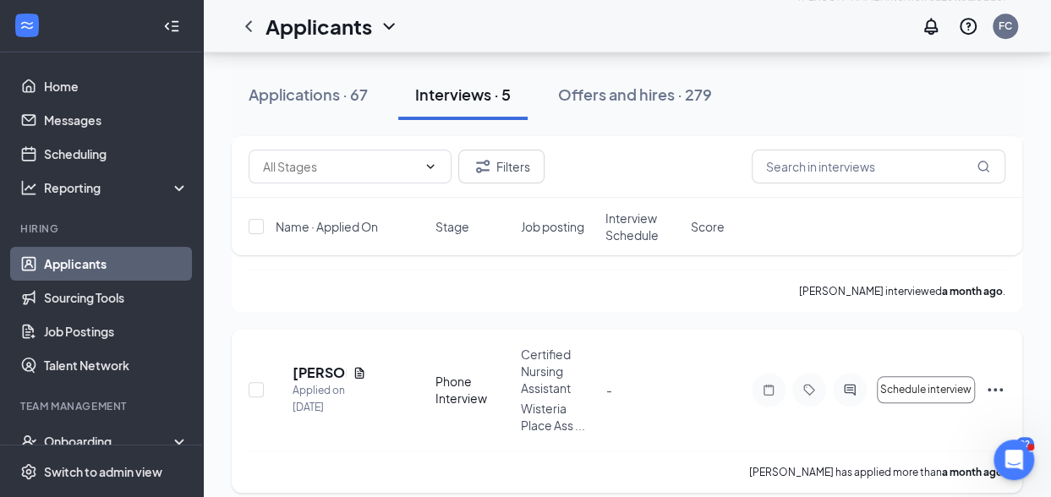
click at [993, 380] on icon "Ellipses" at bounding box center [995, 390] width 20 height 20
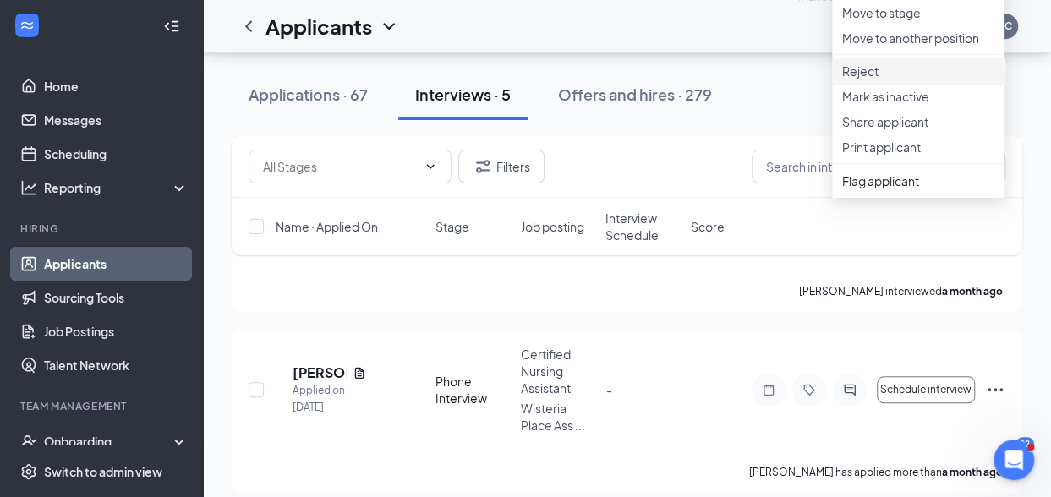
click at [860, 79] on p "Reject" at bounding box center [918, 71] width 152 height 17
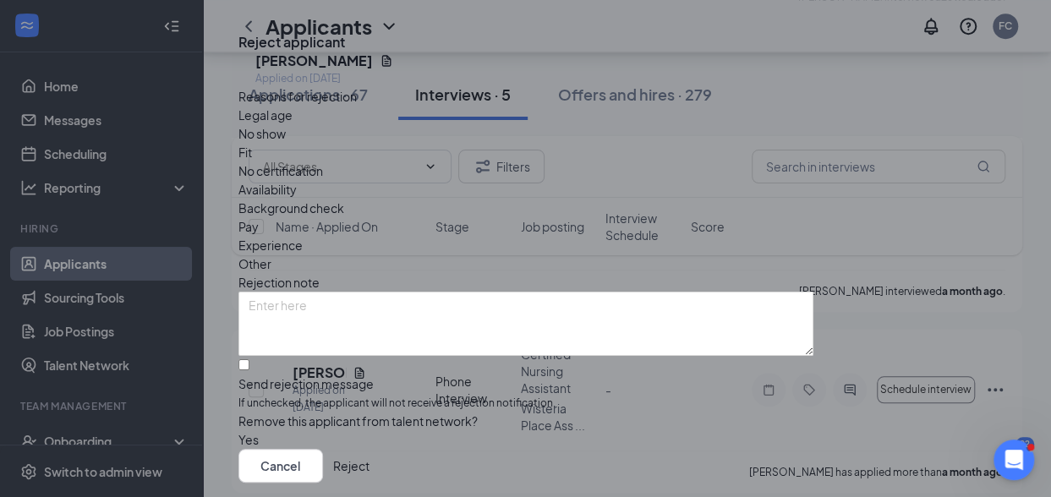
click at [369, 449] on button "Reject" at bounding box center [351, 466] width 36 height 34
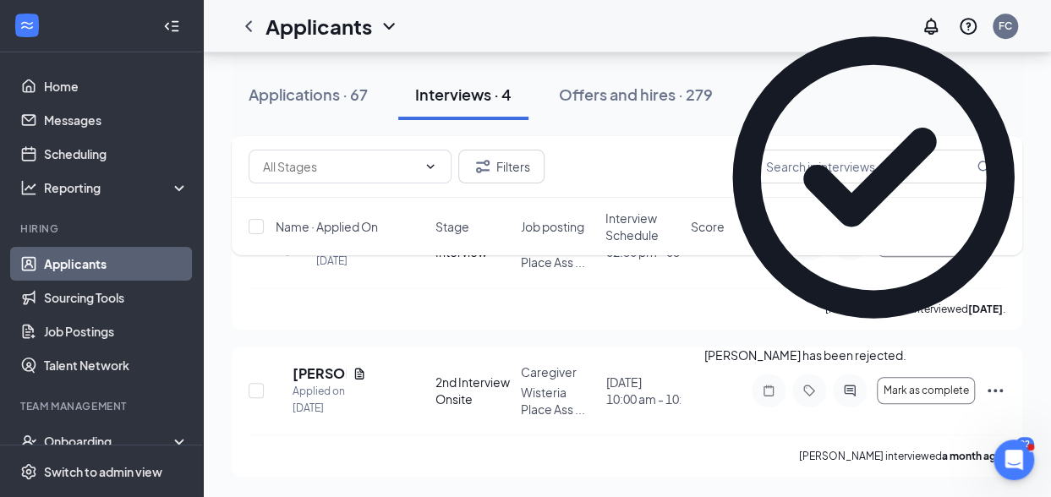
scroll to position [380, 0]
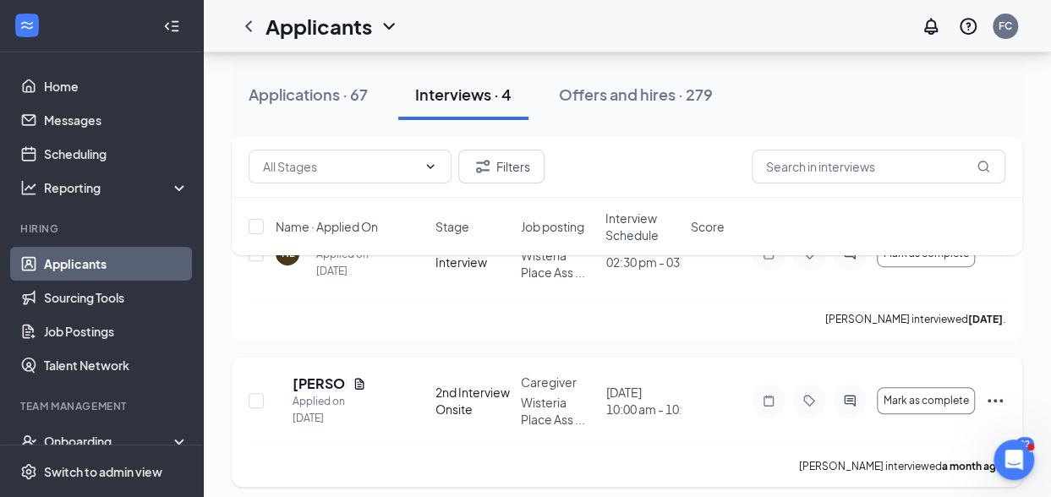
click at [994, 391] on icon "Ellipses" at bounding box center [995, 401] width 20 height 20
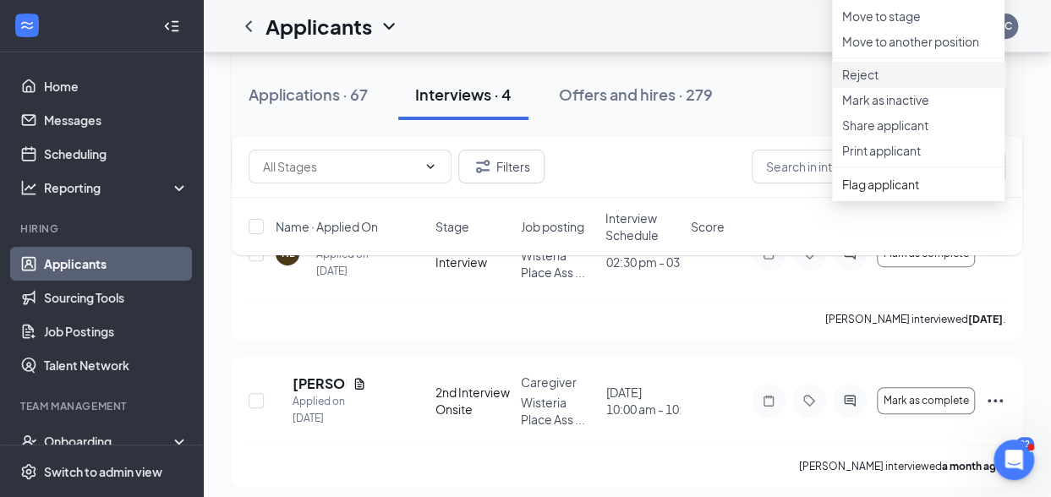
click at [872, 83] on p "Reject" at bounding box center [918, 74] width 152 height 17
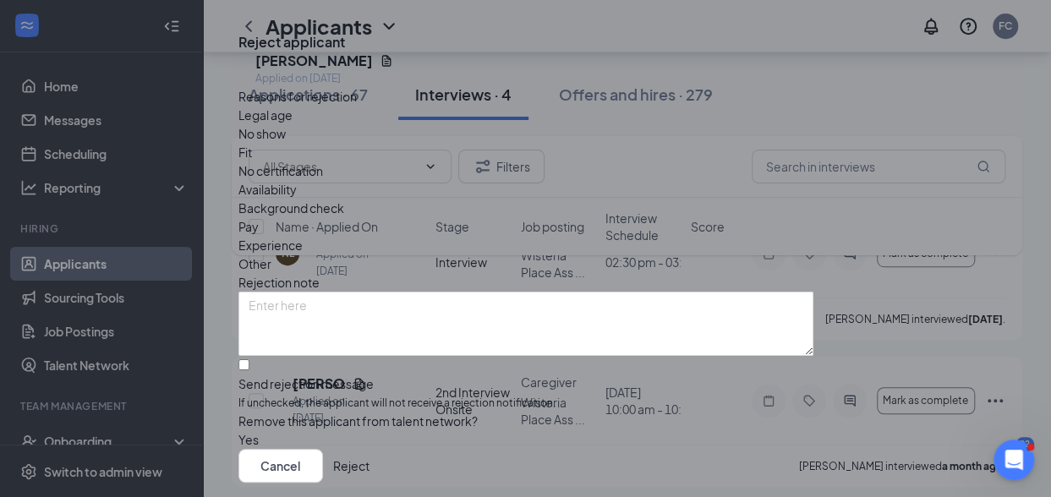
click at [369, 449] on button "Reject" at bounding box center [351, 466] width 36 height 34
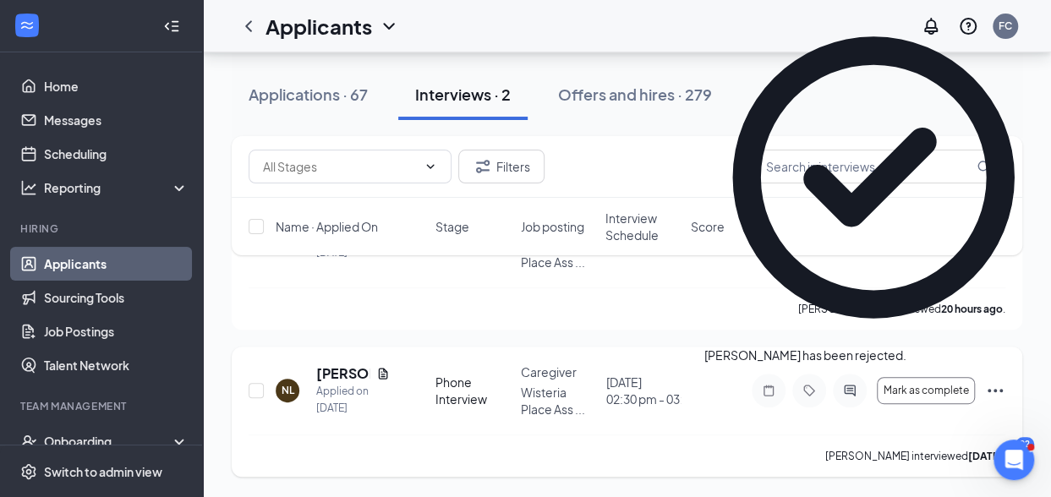
scroll to position [234, 0]
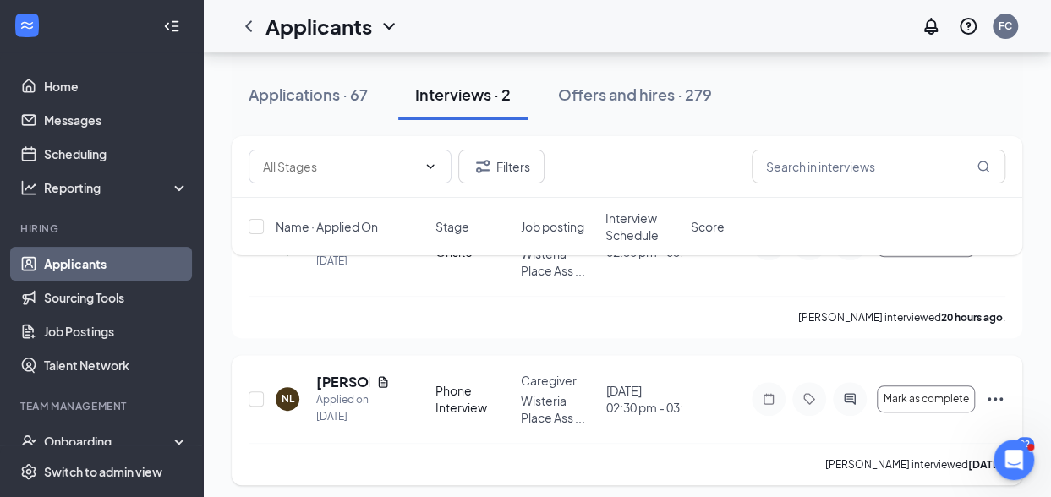
click at [995, 397] on icon "Ellipses" at bounding box center [994, 398] width 15 height 3
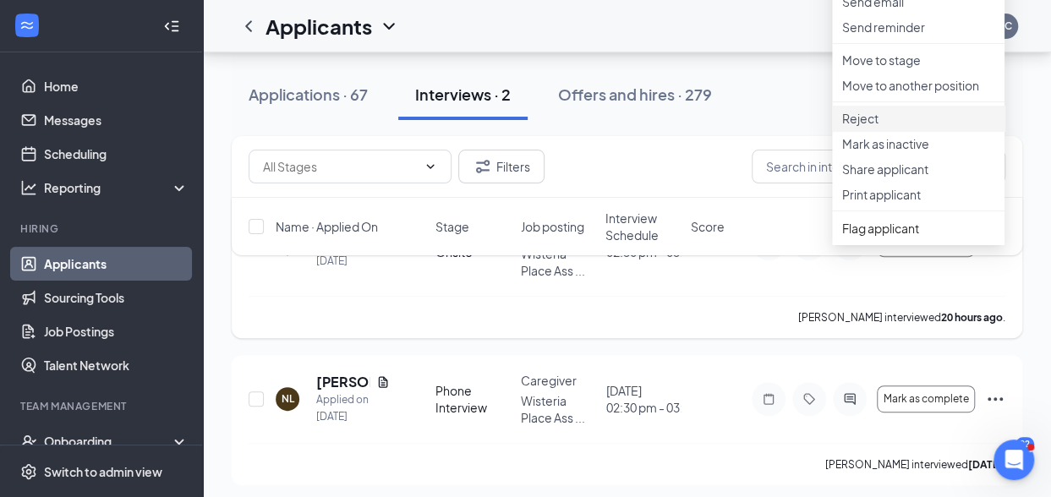
click at [873, 127] on p "Reject" at bounding box center [918, 118] width 152 height 17
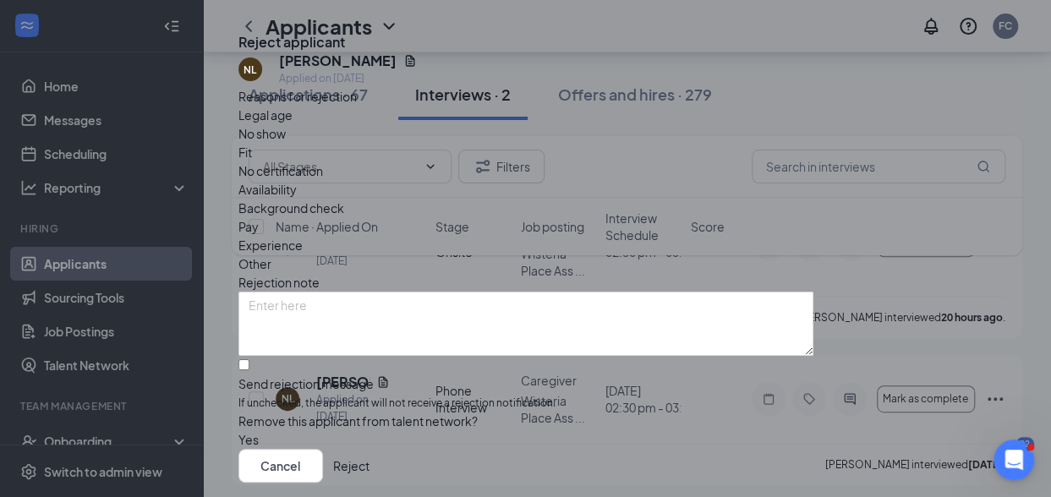
scroll to position [85, 0]
click at [249, 359] on input "Send rejection message If unchecked, the applicant will not receive a rejection…" at bounding box center [243, 364] width 11 height 11
checkbox input "true"
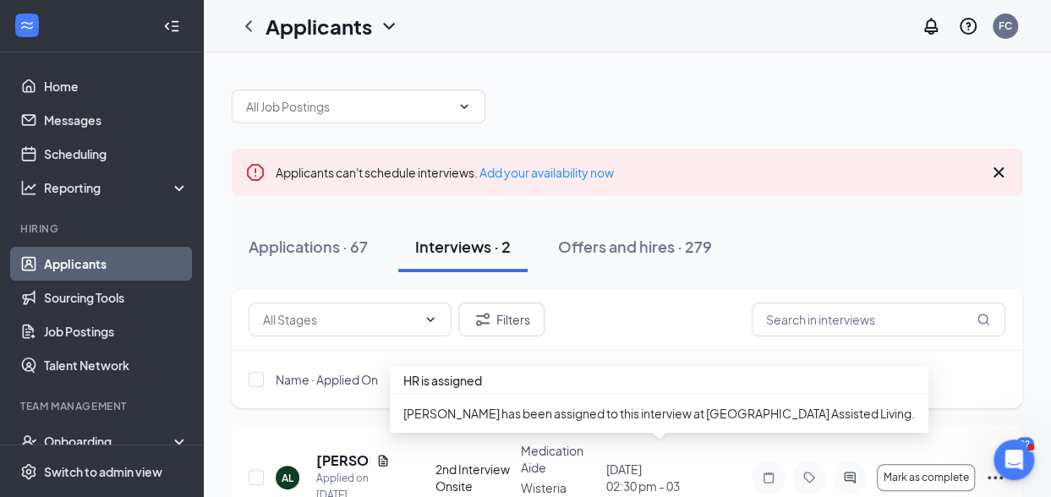
scroll to position [90, 0]
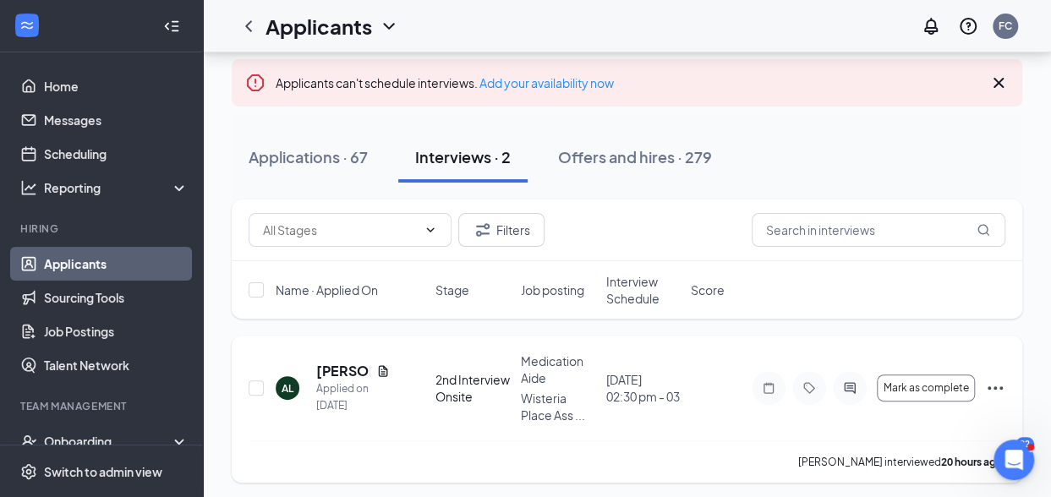
click at [994, 386] on icon "Ellipses" at bounding box center [995, 388] width 20 height 20
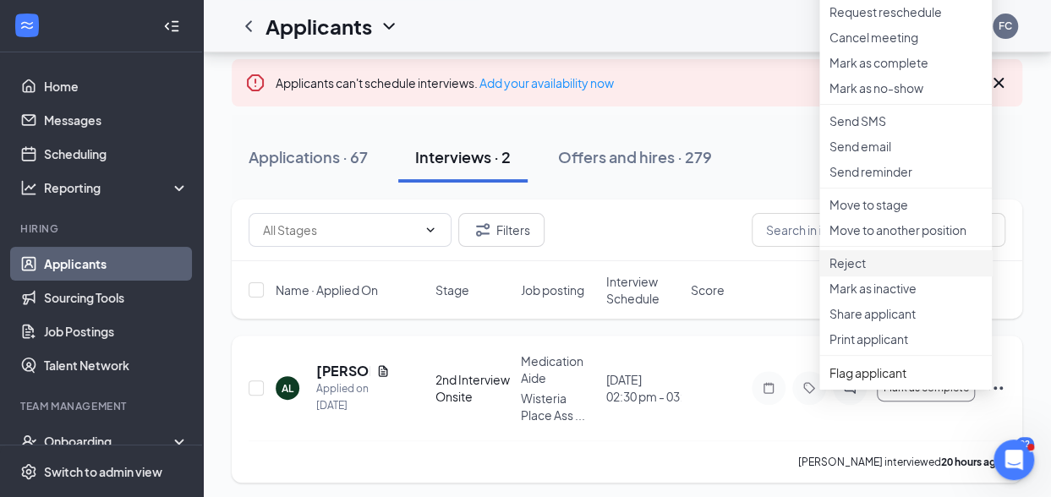
click at [852, 271] on p "Reject" at bounding box center [905, 262] width 152 height 17
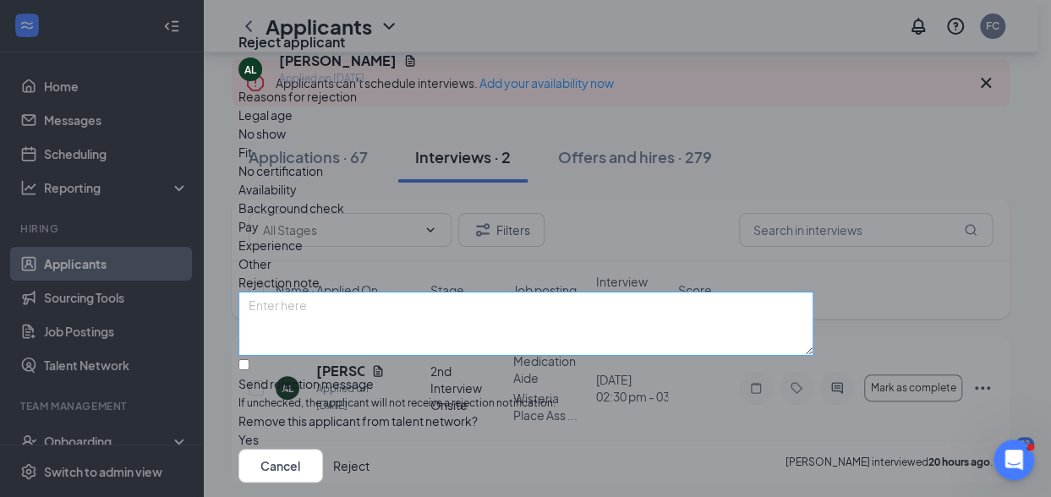
scroll to position [85, 0]
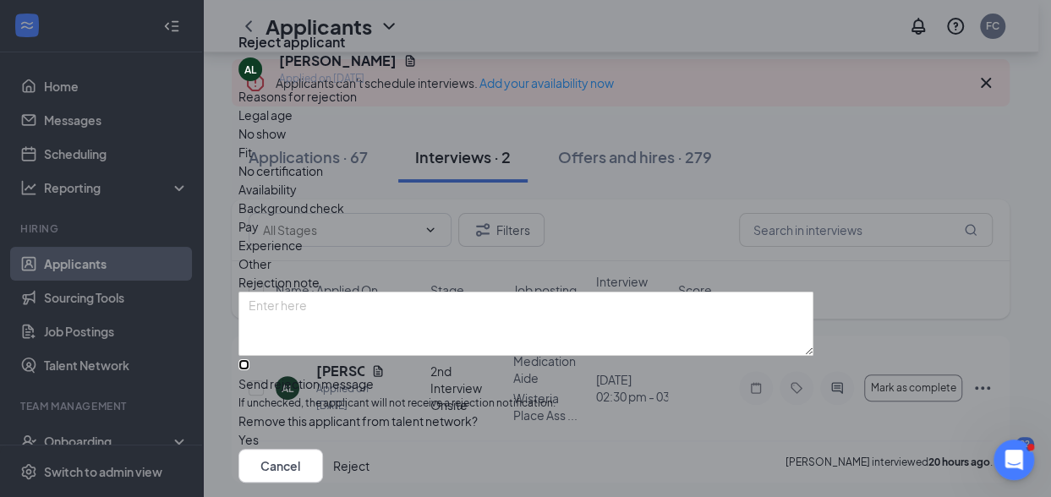
click at [249, 359] on input "Send rejection message If unchecked, the applicant will not receive a rejection…" at bounding box center [243, 364] width 11 height 11
checkbox input "true"
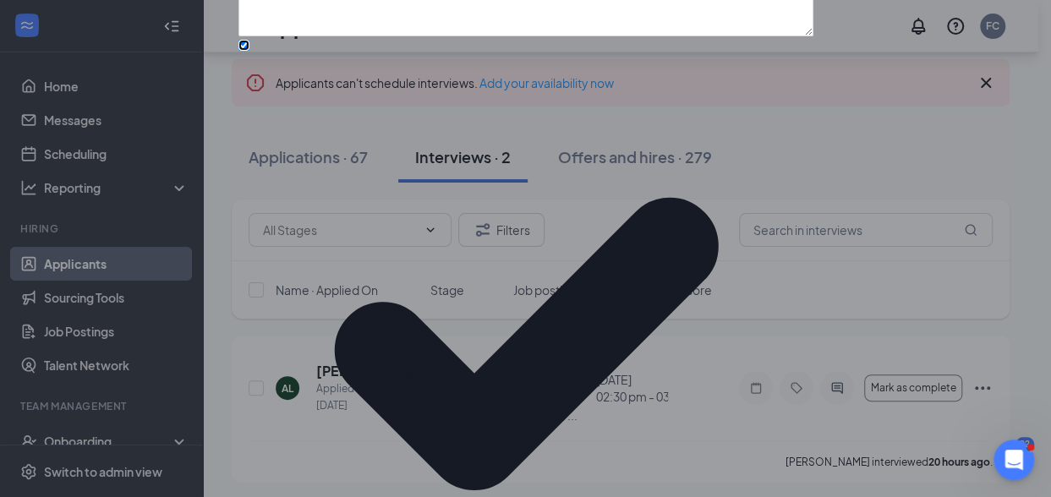
scroll to position [169, 0]
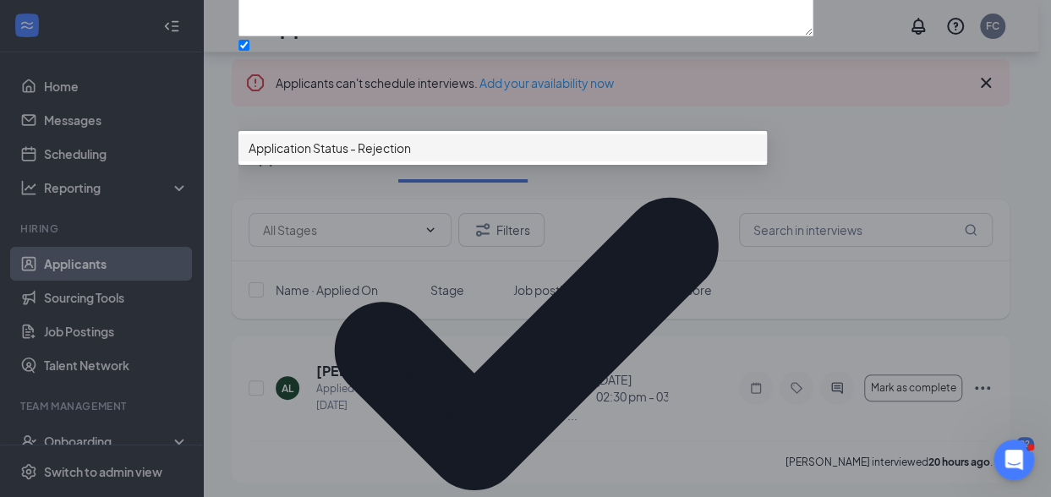
click at [411, 157] on span "Application Status - Rejection" at bounding box center [330, 148] width 162 height 19
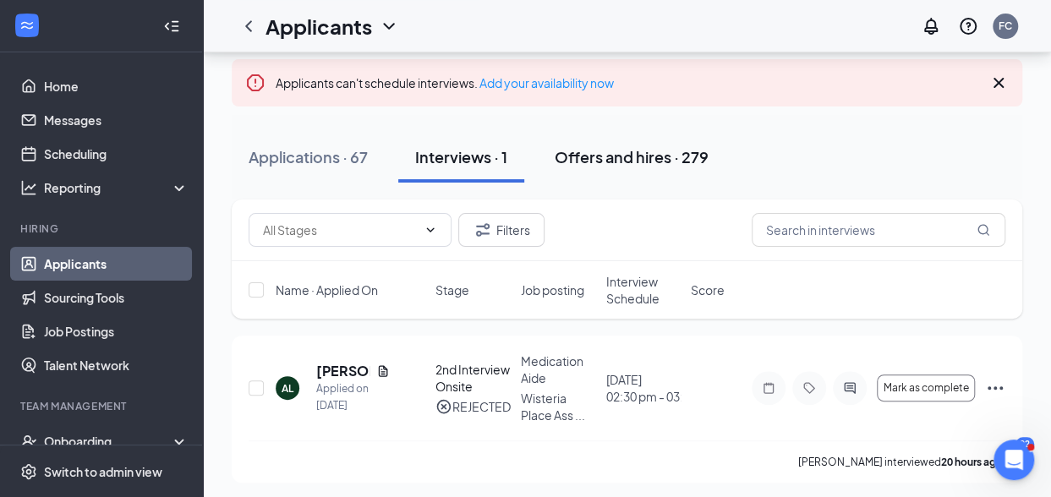
click at [598, 152] on div "Offers and hires · 279" at bounding box center [632, 156] width 154 height 21
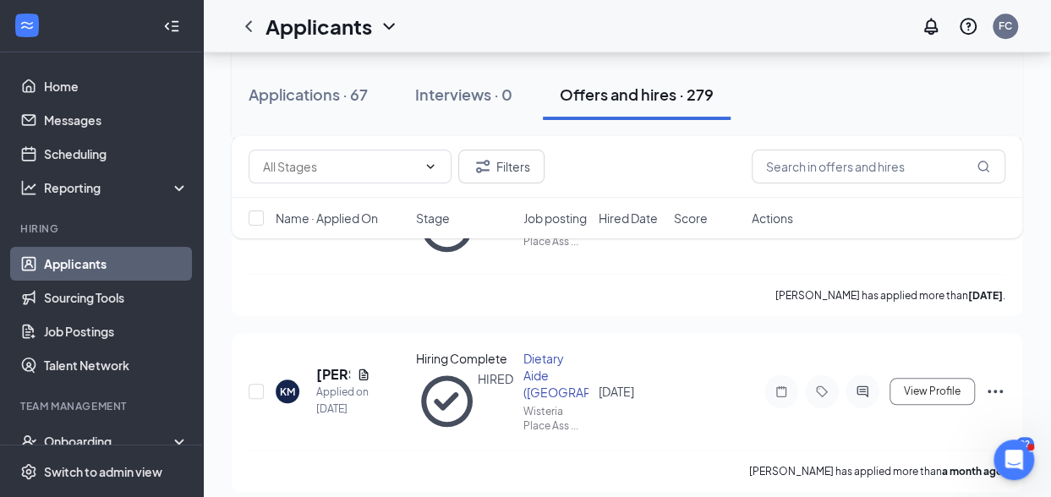
scroll to position [423, 0]
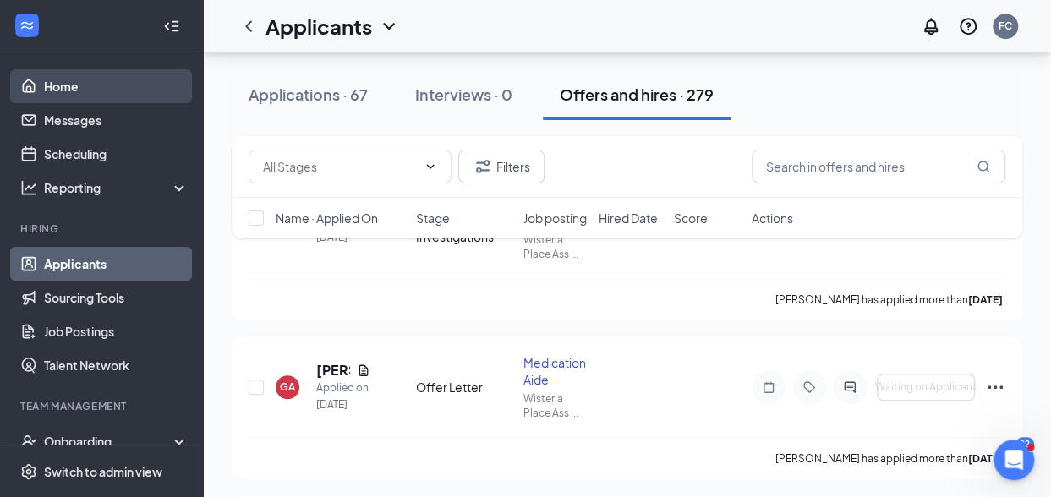
click at [63, 87] on link "Home" at bounding box center [116, 86] width 145 height 34
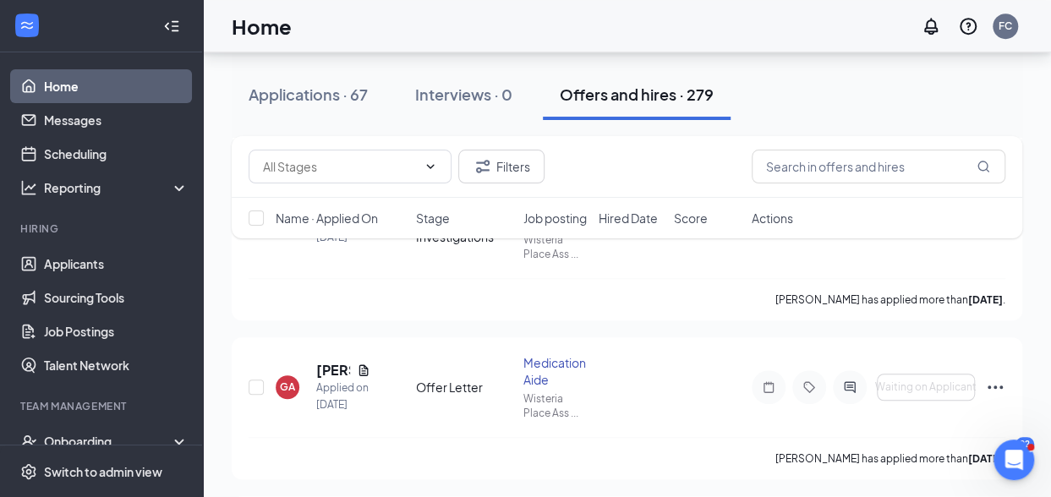
scroll to position [36, 0]
